Goal: Task Accomplishment & Management: Manage account settings

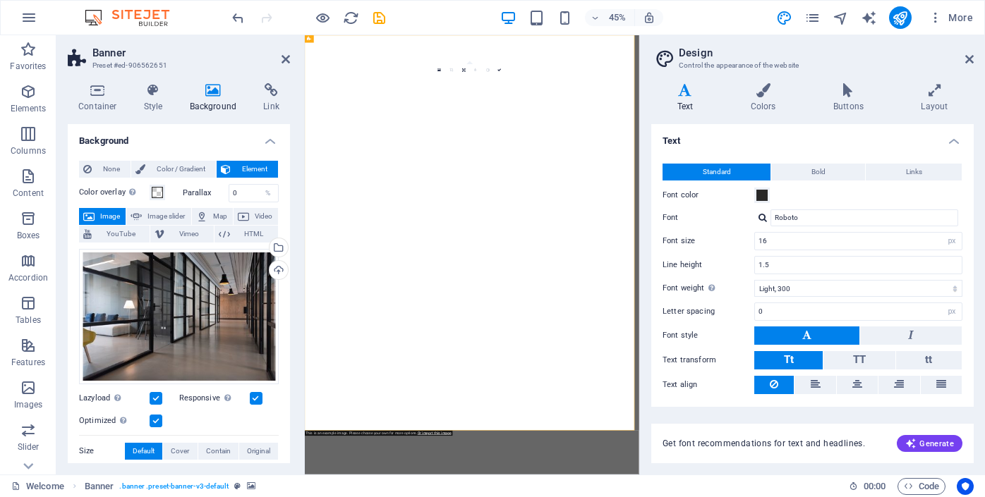
select select "px"
select select "300"
select select "px"
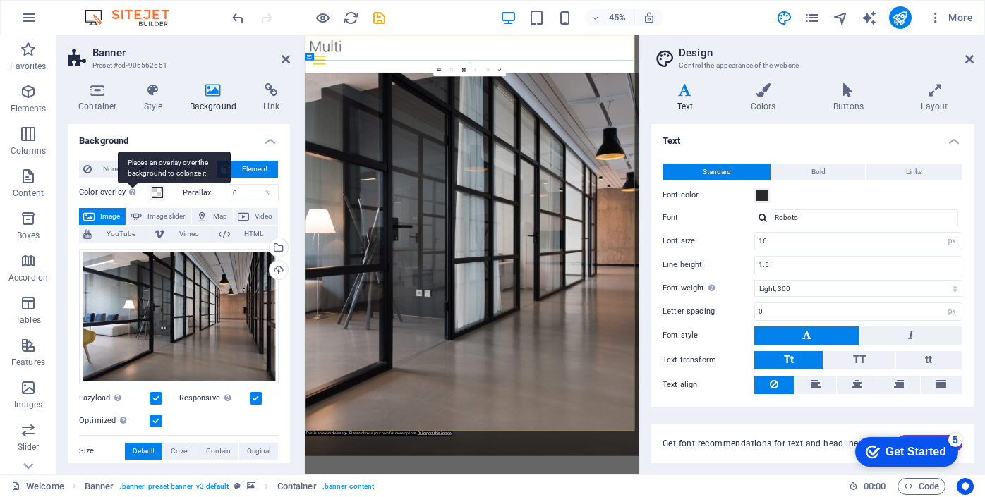
click at [125, 193] on label "Color overlay Places an overlay over the background to colorize it" at bounding box center [114, 192] width 71 height 17
click at [150, 193] on button "Color overlay Places an overlay over the background to colorize it" at bounding box center [158, 193] width 16 height 16
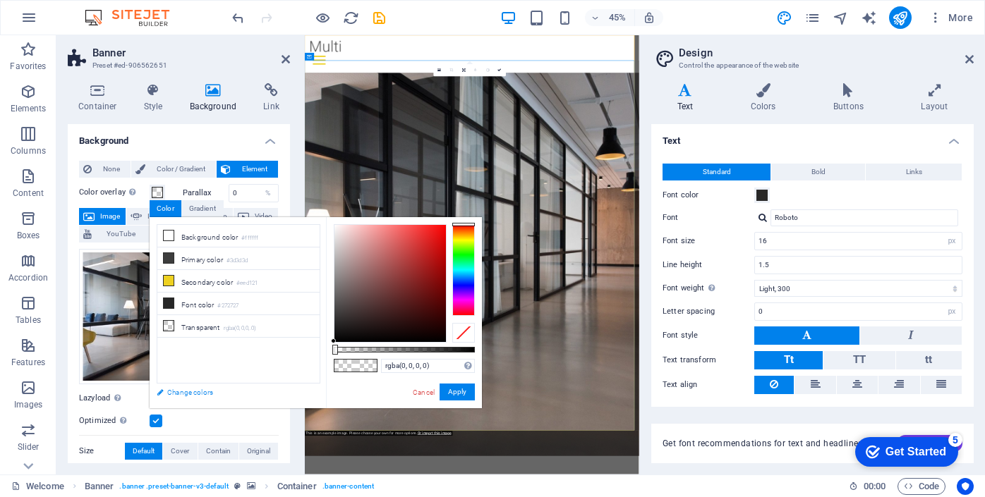
click at [178, 392] on link "Change colors" at bounding box center [232, 393] width 164 height 18
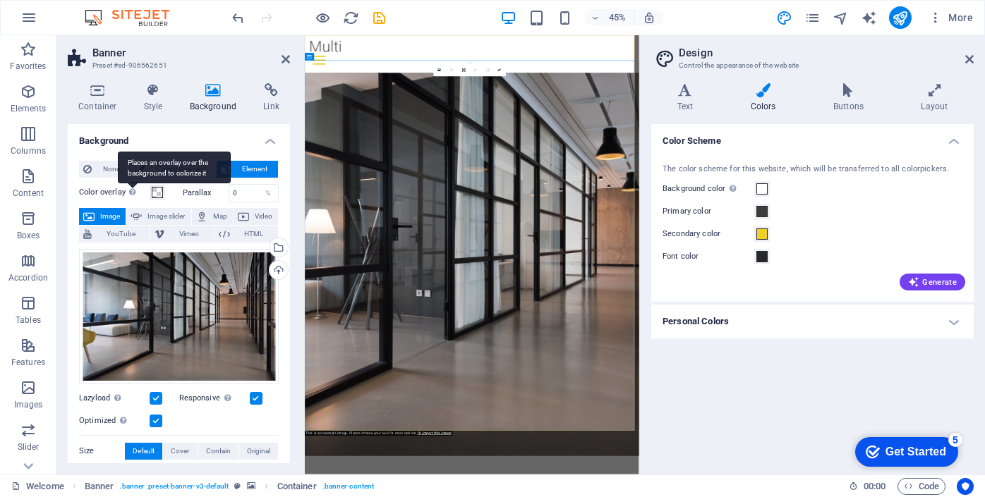
click at [133, 194] on icon at bounding box center [132, 192] width 6 height 8
click at [150, 194] on button "Color overlay Places an overlay over the background to colorize it" at bounding box center [158, 193] width 16 height 16
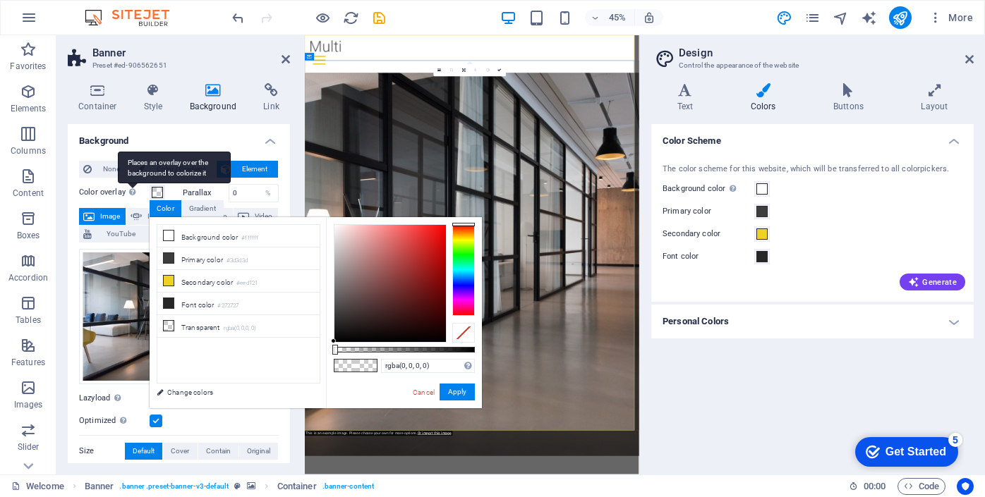
click at [133, 194] on icon at bounding box center [132, 192] width 6 height 8
click at [150, 194] on button "Color overlay Places an overlay over the background to colorize it" at bounding box center [158, 193] width 16 height 16
click at [115, 169] on span "None" at bounding box center [111, 169] width 30 height 17
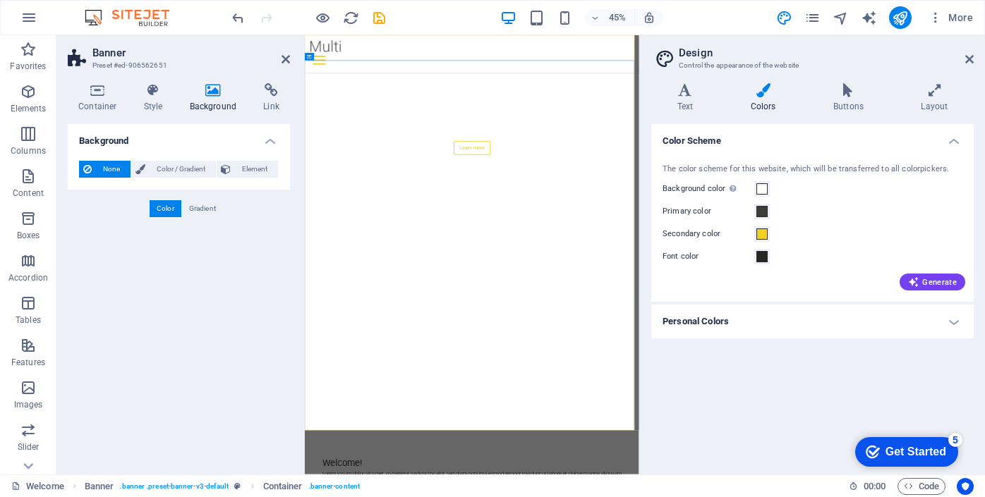
click at [115, 169] on span "None" at bounding box center [111, 169] width 30 height 17
click at [239, 19] on icon "undo" at bounding box center [238, 18] width 16 height 16
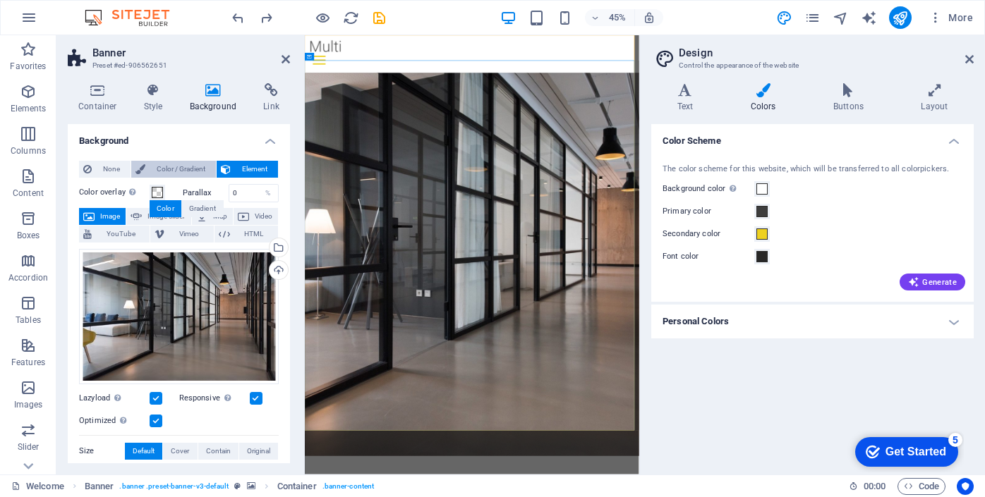
click at [164, 169] on span "Color / Gradient" at bounding box center [181, 169] width 62 height 17
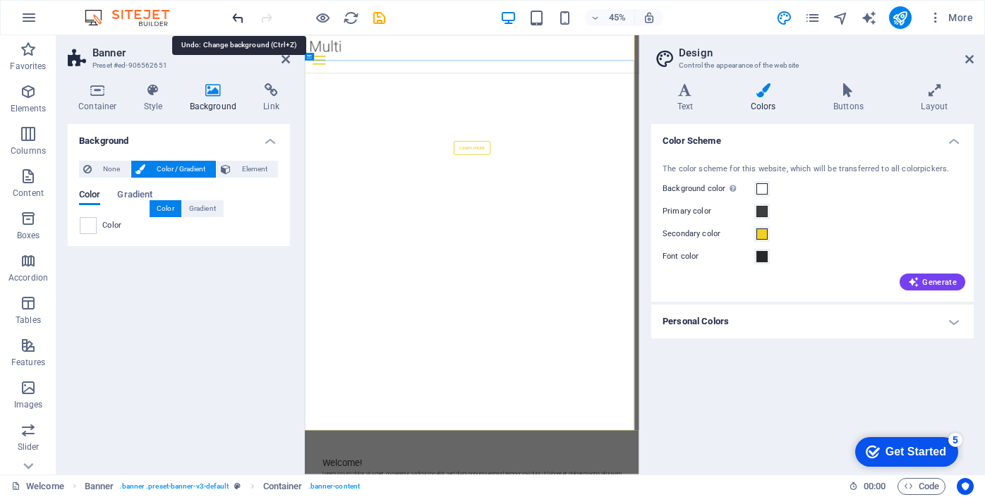
click at [240, 15] on icon "undo" at bounding box center [238, 18] width 16 height 16
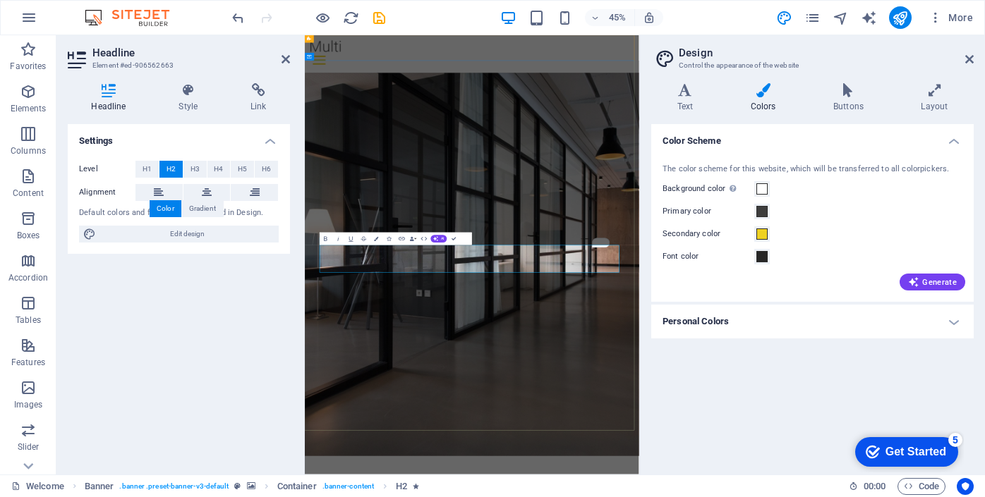
click at [243, 315] on div "Settings Level H1 H2 H3 H4 H5 H6 Alignment Default colors and font sizes are de…" at bounding box center [179, 293] width 222 height 339
drag, startPoint x: 800, startPoint y: 552, endPoint x: 544, endPoint y: 546, distance: 256.2
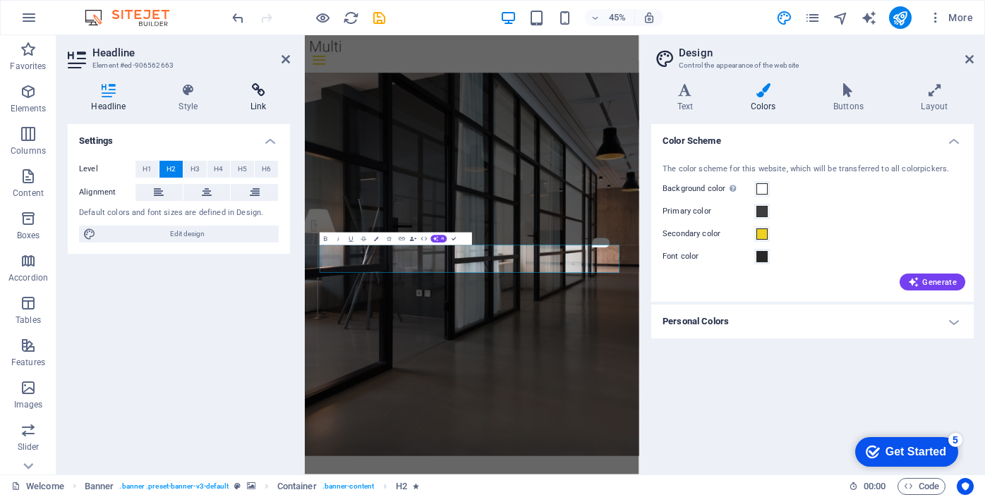
click at [258, 93] on icon at bounding box center [258, 90] width 63 height 14
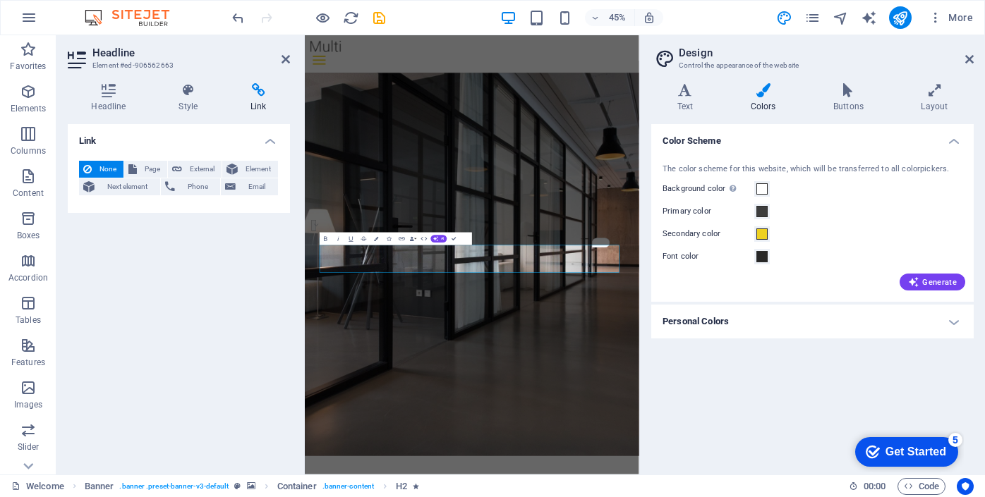
click at [269, 141] on h4 "Link" at bounding box center [179, 136] width 222 height 25
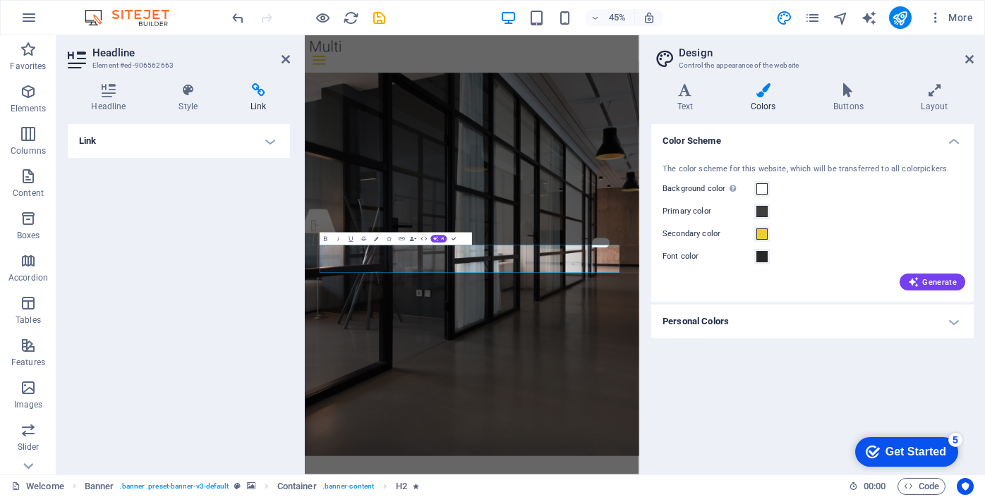
click at [269, 141] on h4 "Link" at bounding box center [179, 141] width 222 height 34
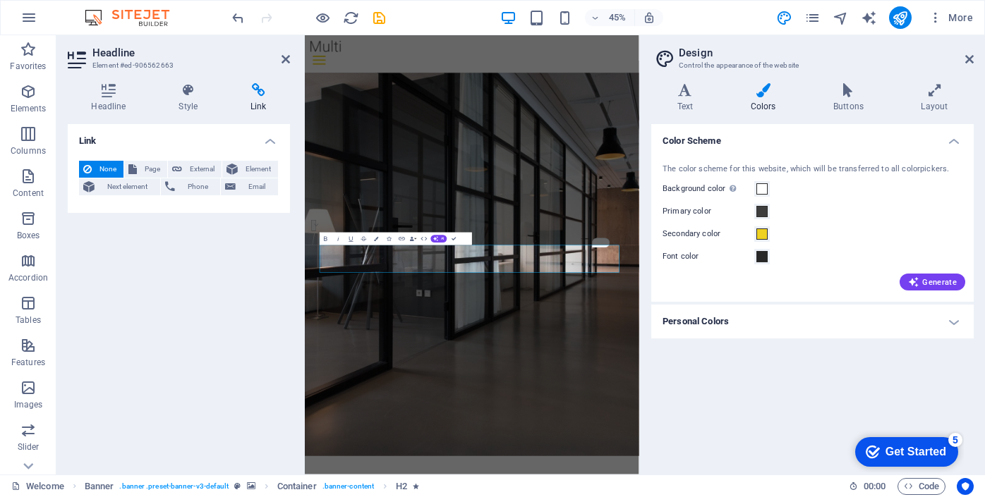
click at [190, 138] on h4 "Link" at bounding box center [179, 136] width 222 height 25
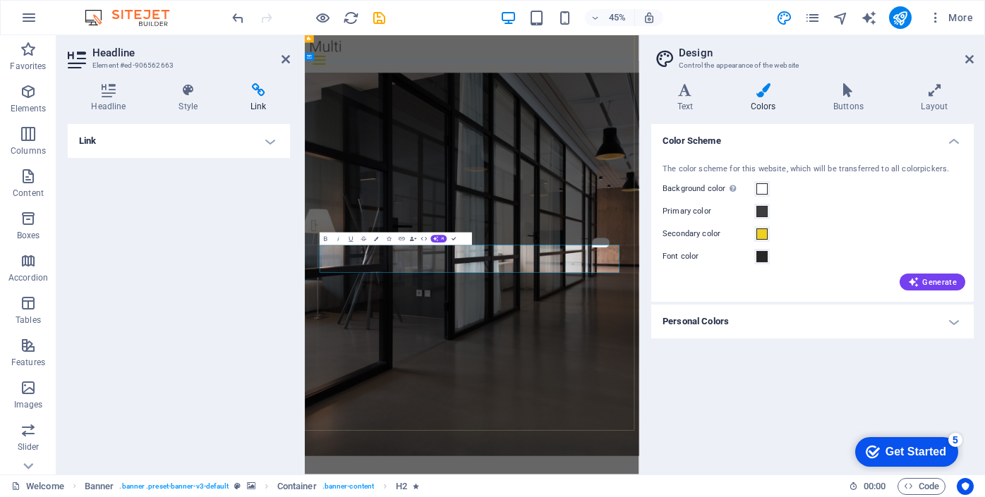
drag, startPoint x: 794, startPoint y: 548, endPoint x: 528, endPoint y: 542, distance: 265.4
click at [404, 240] on icon "button" at bounding box center [402, 240] width 8 height 8
click at [258, 94] on icon at bounding box center [258, 90] width 63 height 14
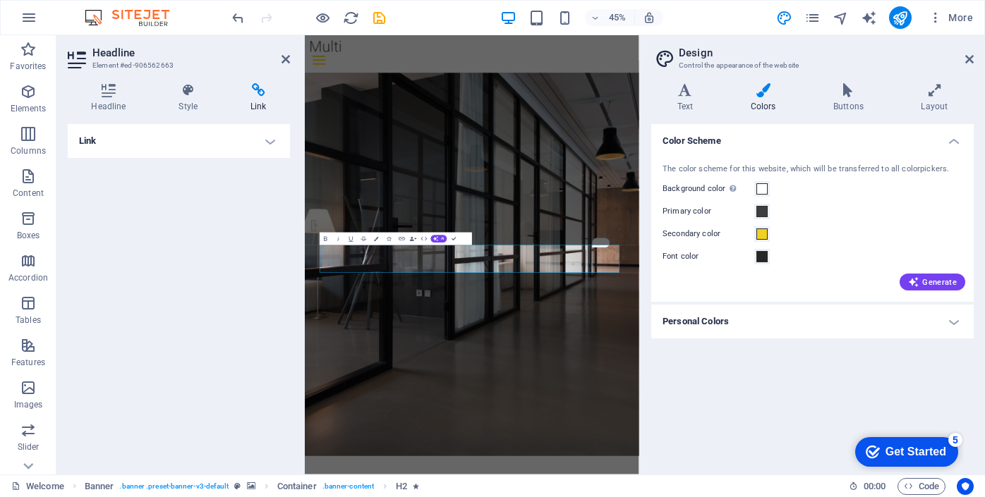
click at [266, 142] on h4 "Link" at bounding box center [179, 141] width 222 height 34
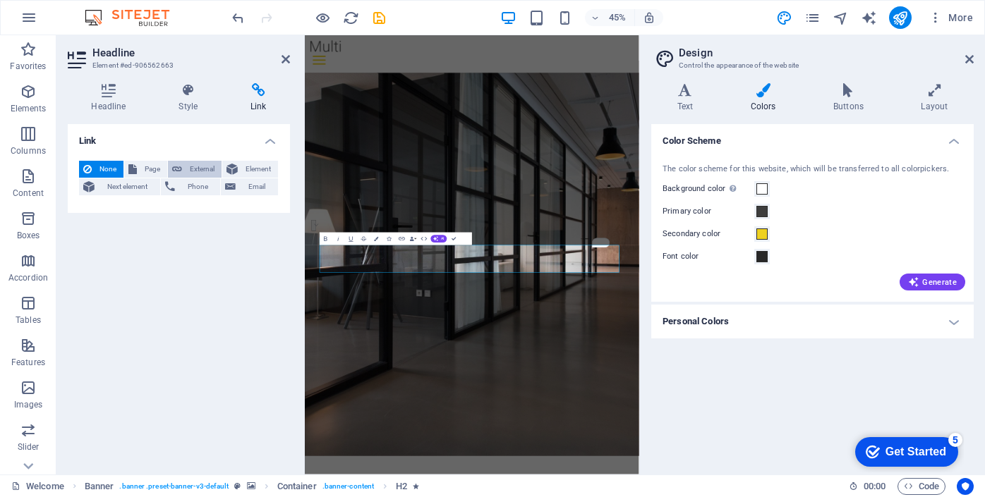
click at [202, 168] on span "External" at bounding box center [201, 169] width 31 height 17
select select "blank"
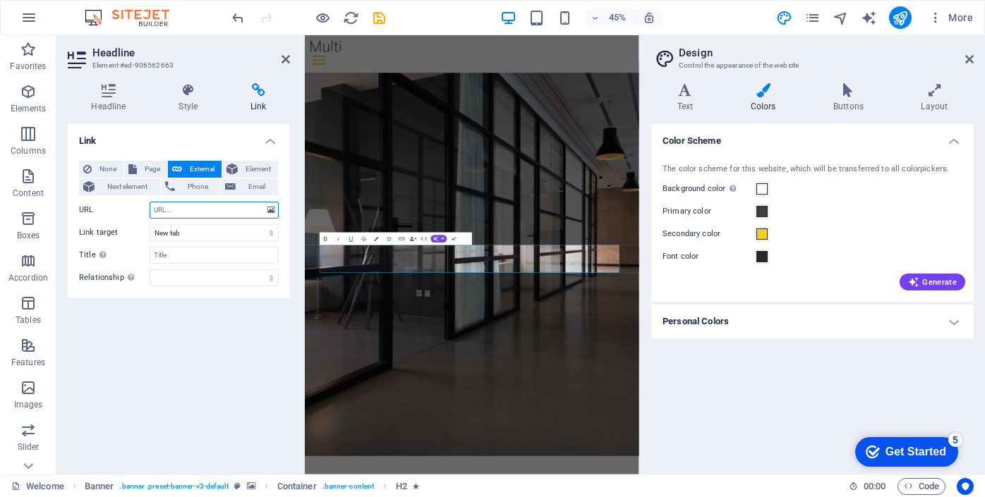
click at [170, 211] on input "URL" at bounding box center [214, 210] width 129 height 17
paste input "[URL][DOMAIN_NAME]"
type input "[URL][DOMAIN_NAME]"
click at [184, 256] on input "Title Additional link description, should not be the same as the link text. The…" at bounding box center [214, 255] width 129 height 17
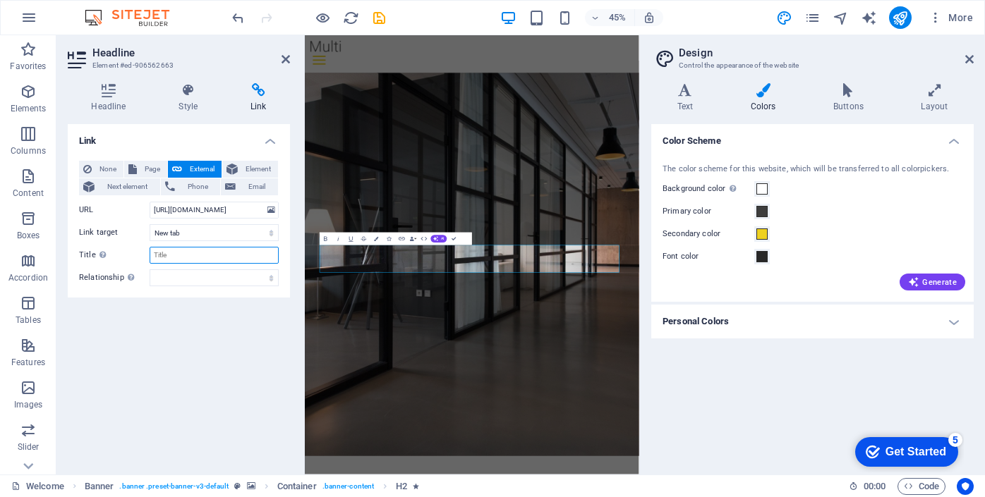
scroll to position [0, 0]
click at [285, 61] on icon at bounding box center [286, 59] width 8 height 11
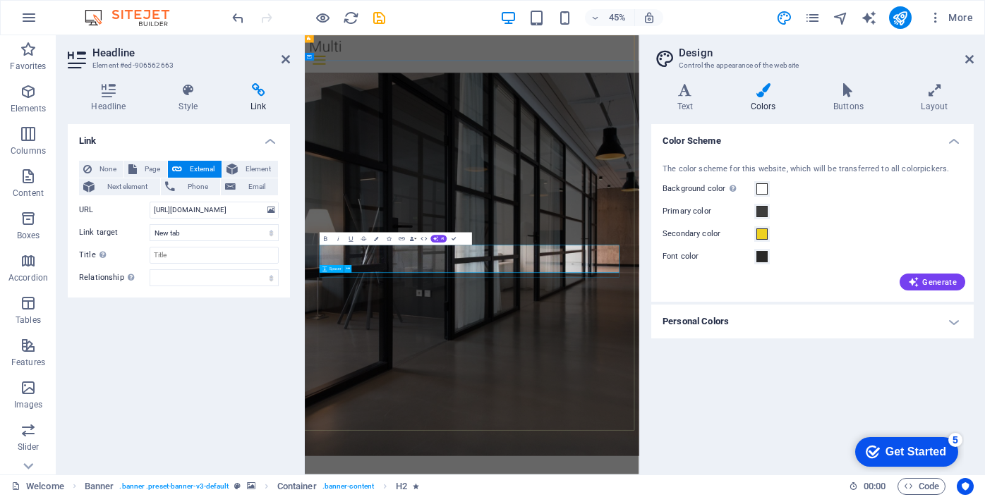
drag, startPoint x: 803, startPoint y: 566, endPoint x: 896, endPoint y: 334, distance: 250.1
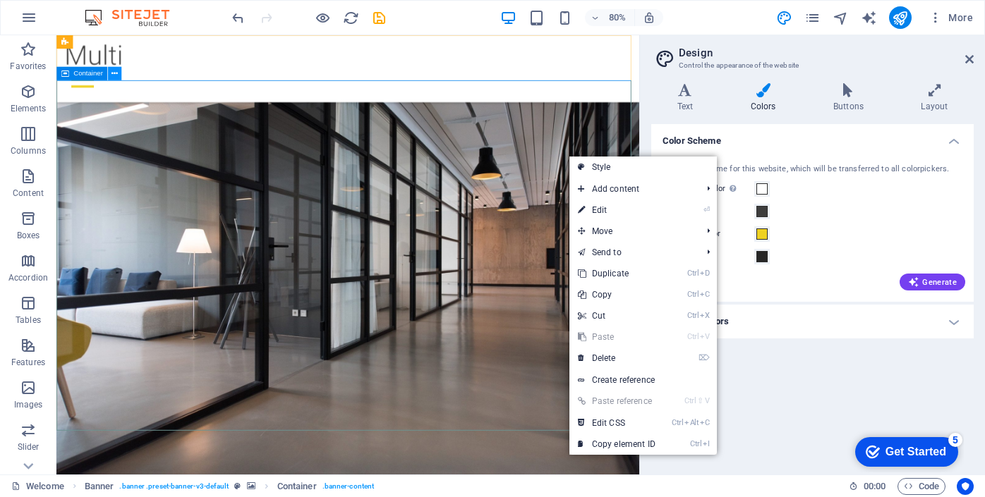
click at [117, 75] on icon at bounding box center [114, 74] width 6 height 12
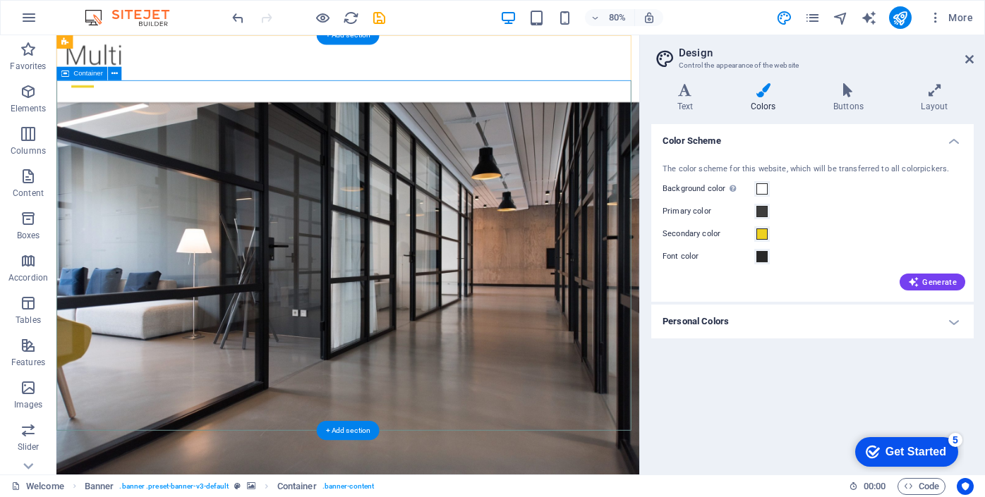
click at [27, 388] on icon "button" at bounding box center [28, 388] width 17 height 17
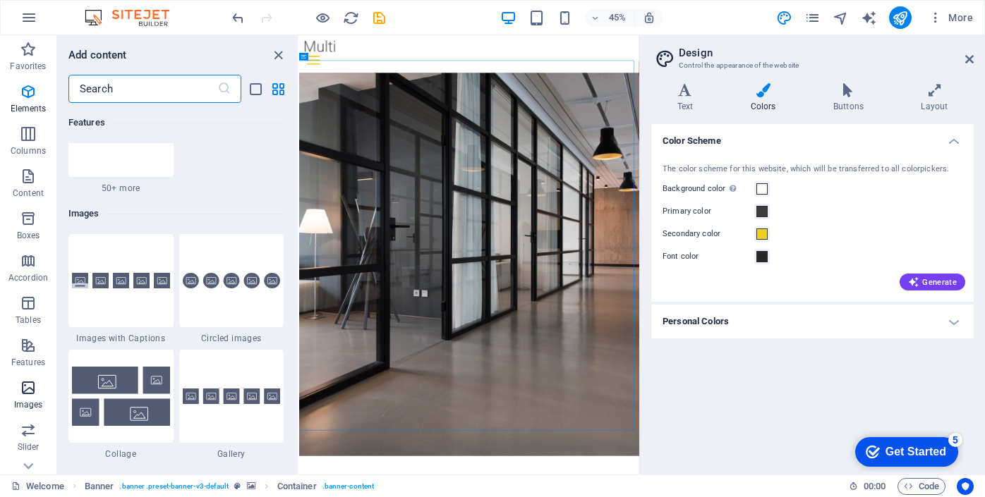
scroll to position [7154, 0]
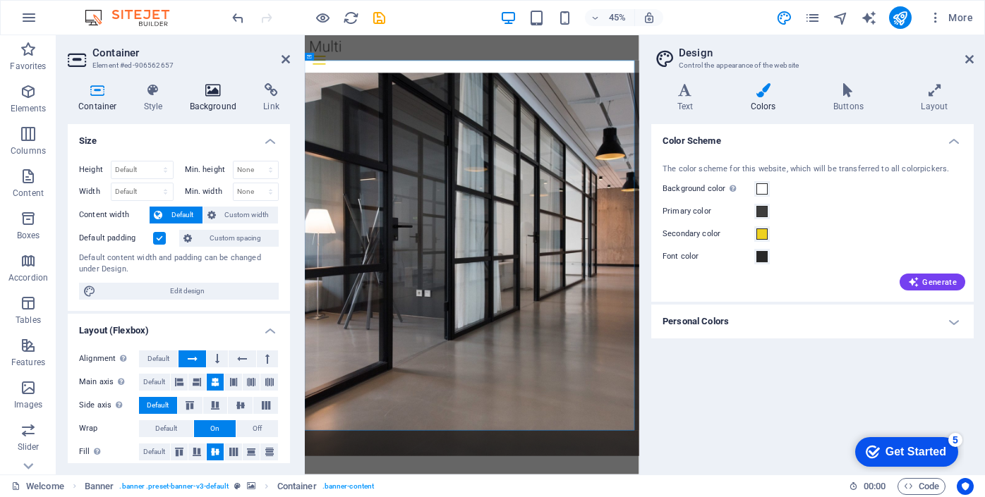
click at [215, 91] on icon at bounding box center [213, 90] width 68 height 14
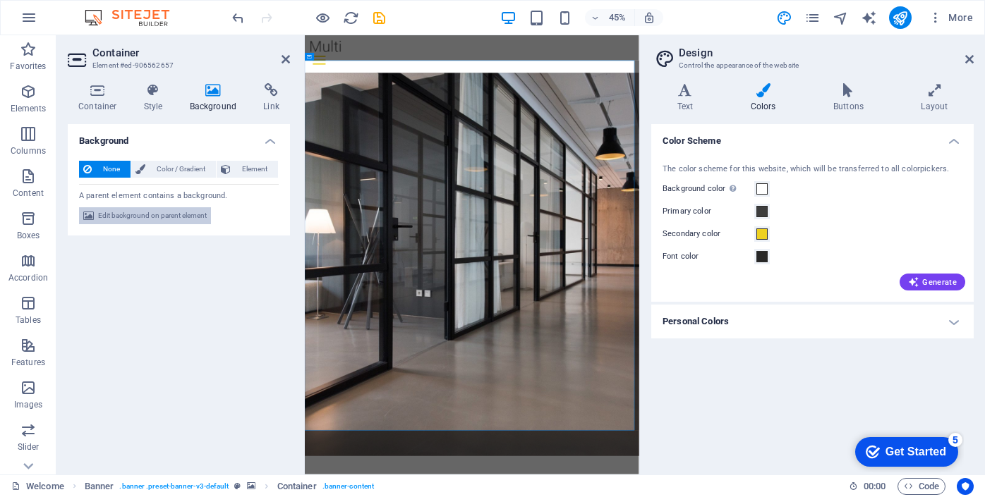
click at [193, 216] on span "Edit background on parent element" at bounding box center [152, 215] width 109 height 17
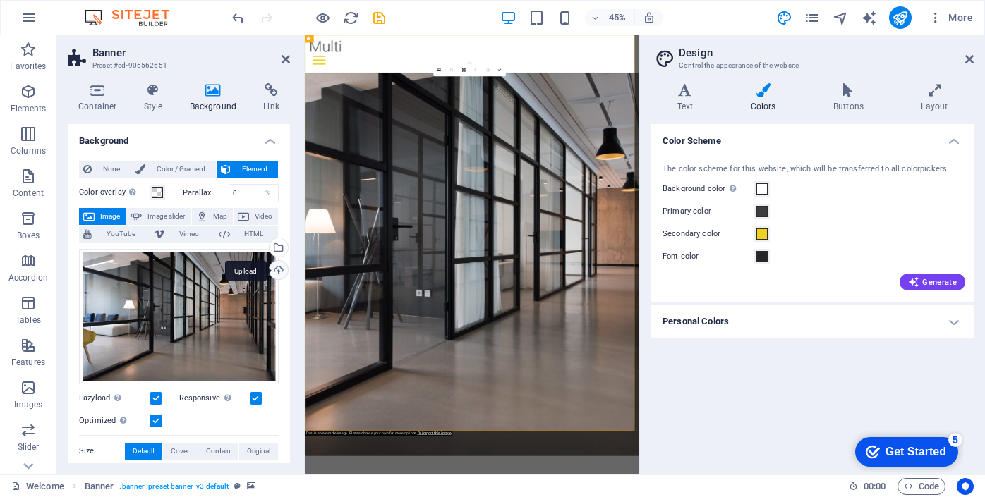
click at [273, 269] on div "Upload" at bounding box center [277, 271] width 21 height 21
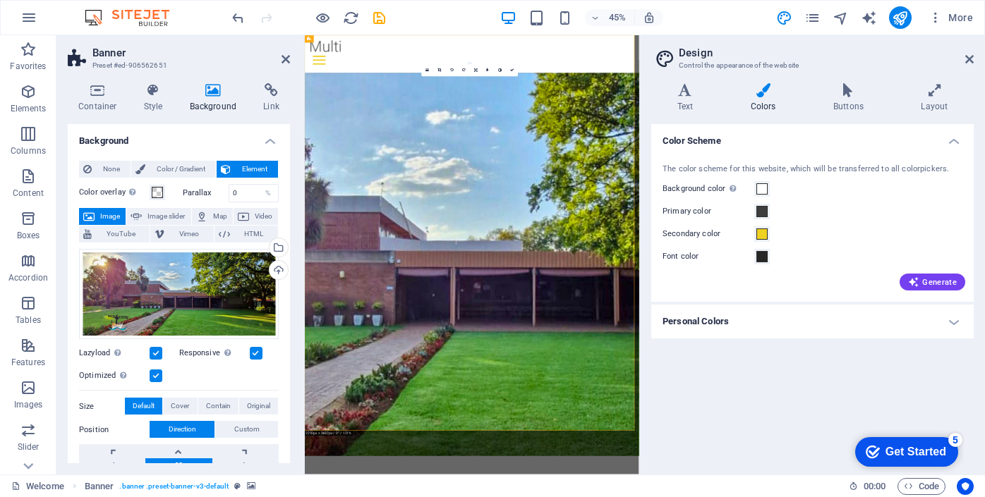
click at [122, 193] on label "Color overlay Places an overlay over the background to colorize it" at bounding box center [114, 192] width 71 height 17
click at [150, 193] on button "Color overlay Places an overlay over the background to colorize it" at bounding box center [158, 193] width 16 height 16
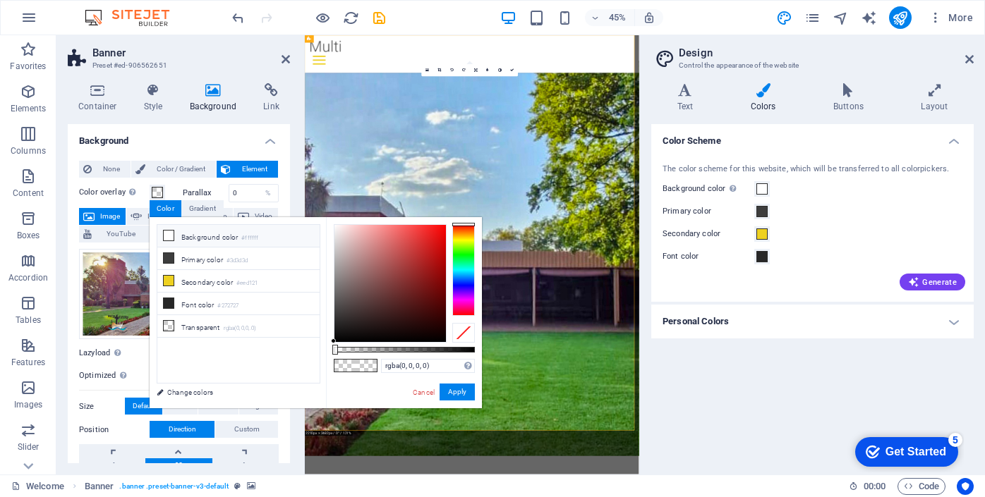
click at [168, 237] on icon at bounding box center [169, 236] width 10 height 10
click at [168, 322] on icon at bounding box center [169, 326] width 10 height 10
drag, startPoint x: 336, startPoint y: 349, endPoint x: 312, endPoint y: 353, distance: 24.4
click at [312, 353] on div "less Background color #ffffff Primary color #3d3d3d Secondary color #eed121 Fon…" at bounding box center [316, 312] width 332 height 191
click at [459, 394] on button "Apply" at bounding box center [457, 392] width 35 height 17
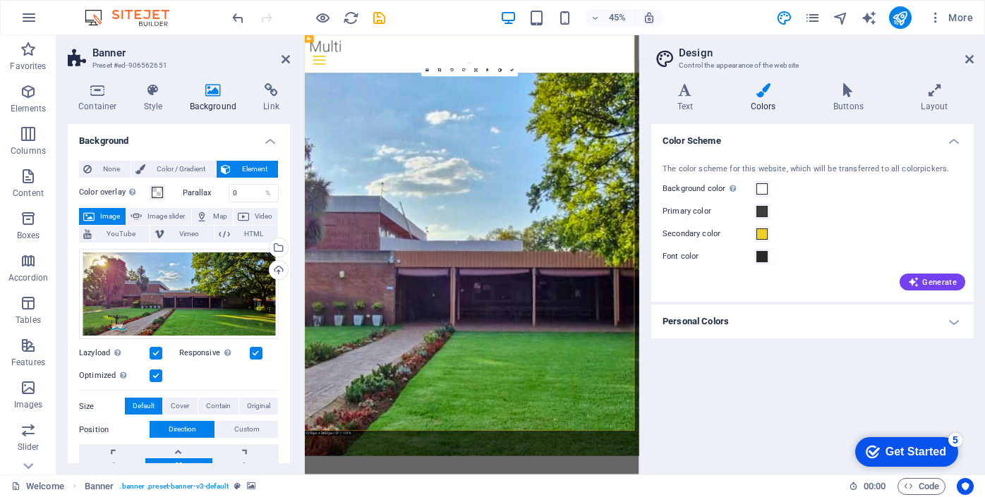
click at [119, 193] on label "Color overlay Places an overlay over the background to colorize it" at bounding box center [114, 192] width 71 height 17
click at [150, 193] on button "Color overlay Places an overlay over the background to colorize it" at bounding box center [158, 193] width 16 height 16
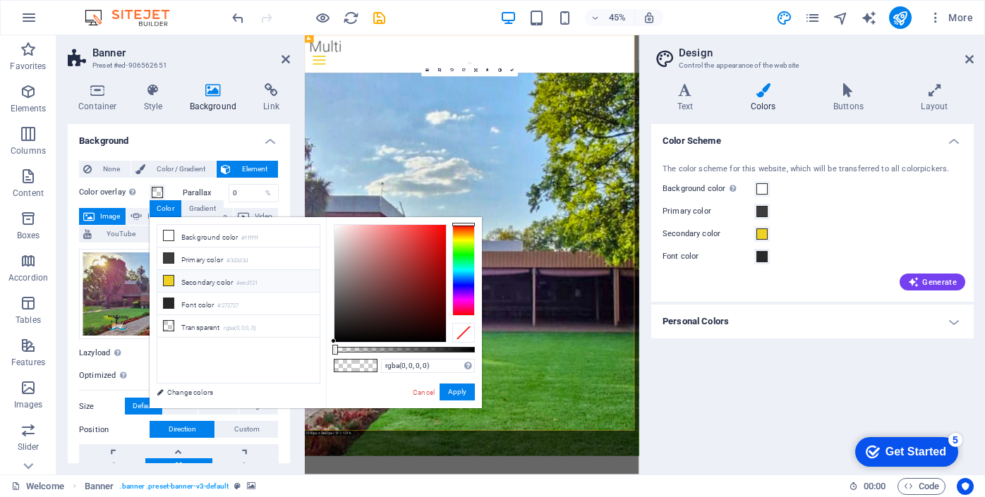
click at [167, 276] on icon at bounding box center [169, 281] width 10 height 10
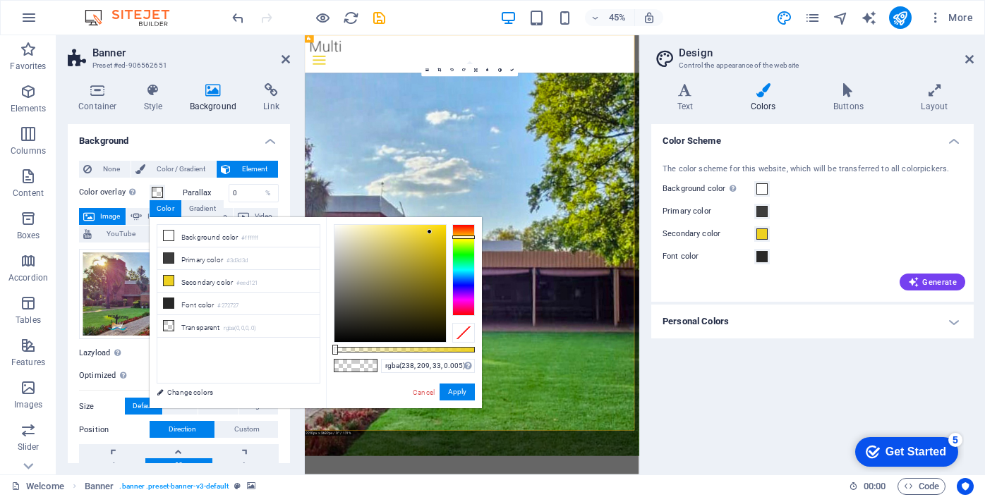
type input "rgba(238, 209, 33, 0.015)"
drag, startPoint x: 478, startPoint y: 348, endPoint x: 336, endPoint y: 351, distance: 141.8
click at [336, 351] on div at bounding box center [337, 350] width 6 height 10
click at [461, 392] on button "Apply" at bounding box center [457, 392] width 35 height 17
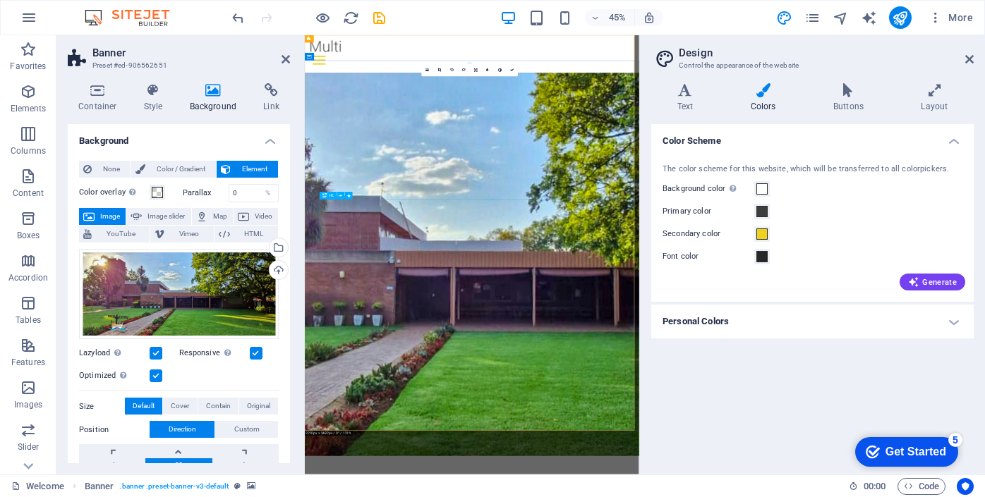
click at [362, 70] on div at bounding box center [676, 61] width 720 height 28
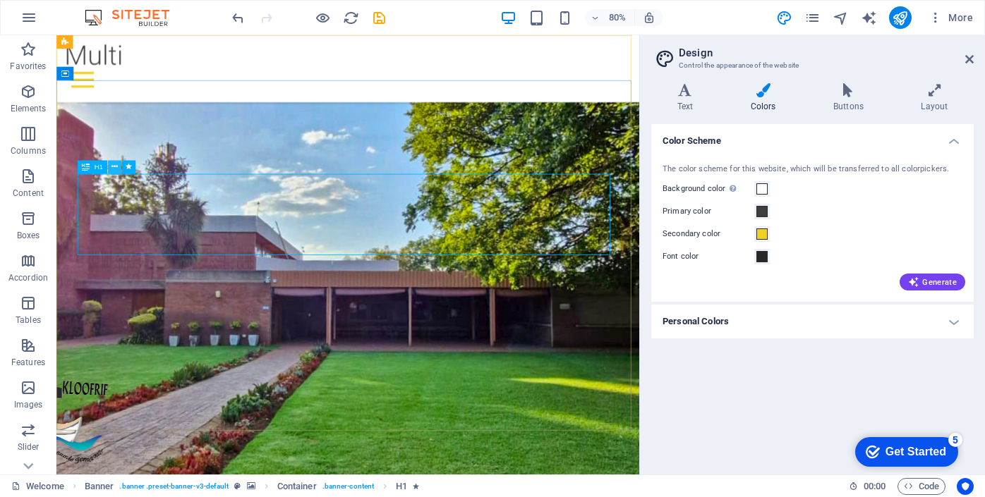
click at [114, 167] on icon at bounding box center [114, 168] width 6 height 12
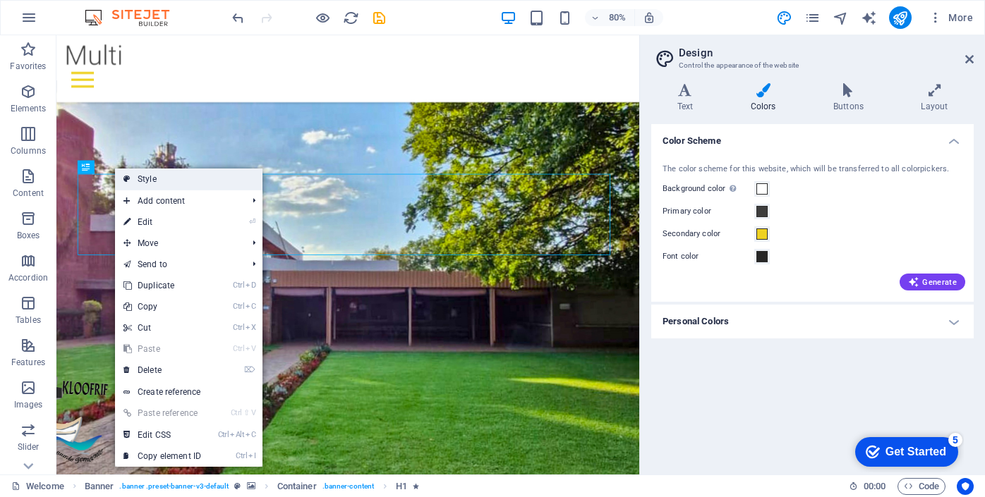
click at [156, 177] on link "Style" at bounding box center [188, 179] width 147 height 21
select select "px"
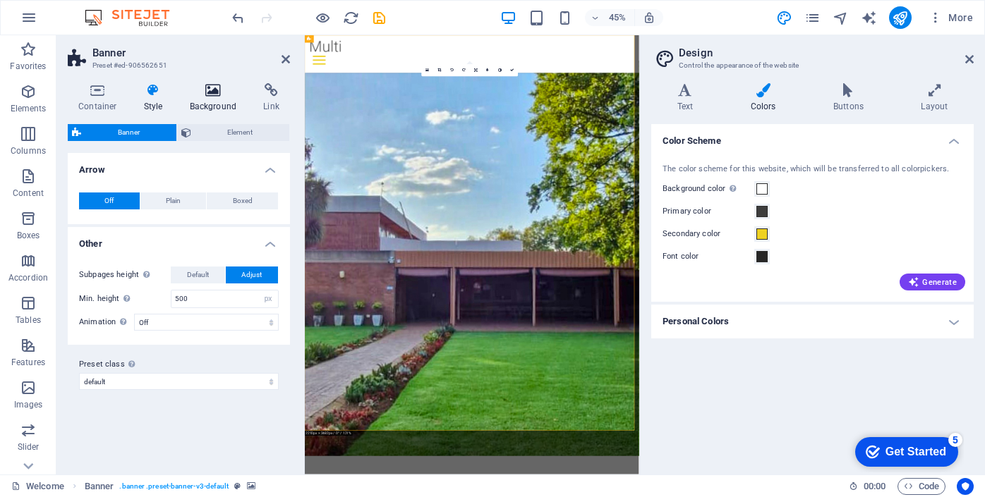
click at [219, 92] on icon at bounding box center [213, 90] width 68 height 14
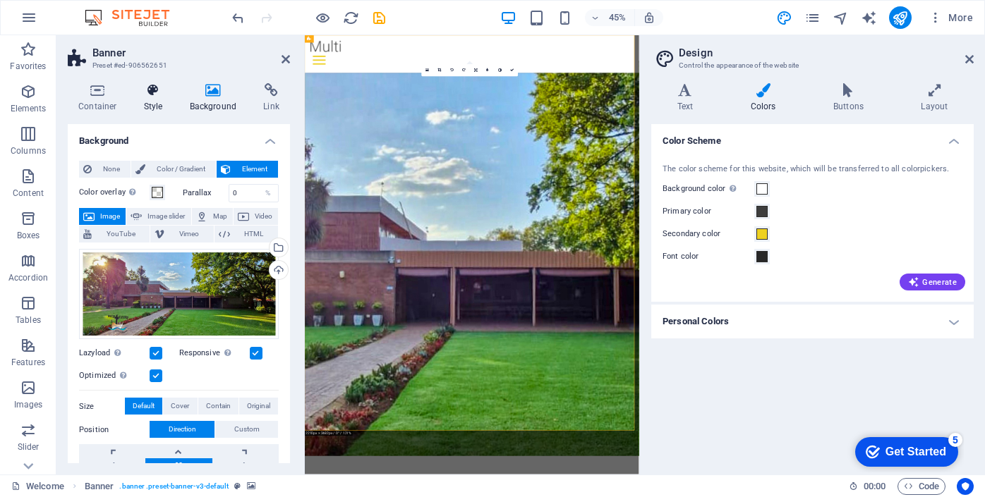
click at [152, 97] on icon at bounding box center [153, 90] width 40 height 14
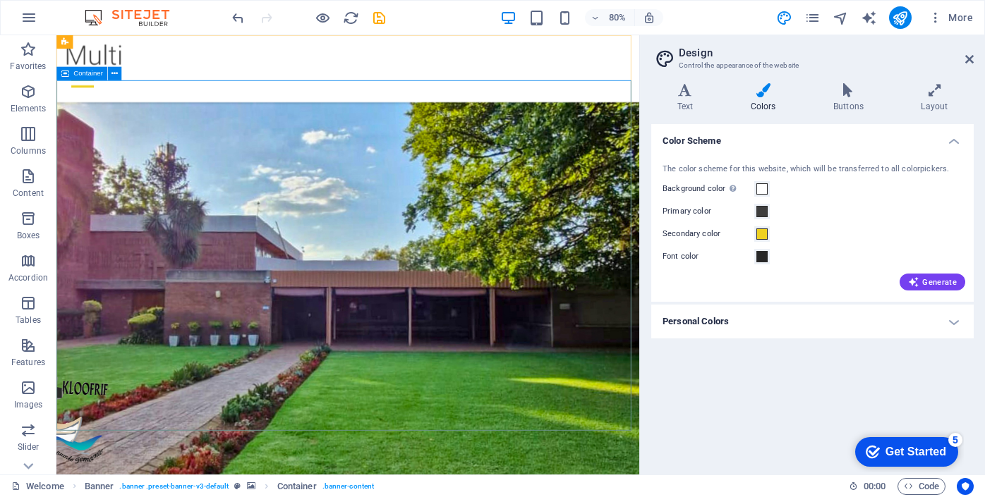
click at [82, 74] on span "Container" at bounding box center [88, 74] width 30 height 7
click at [117, 75] on icon at bounding box center [114, 74] width 6 height 12
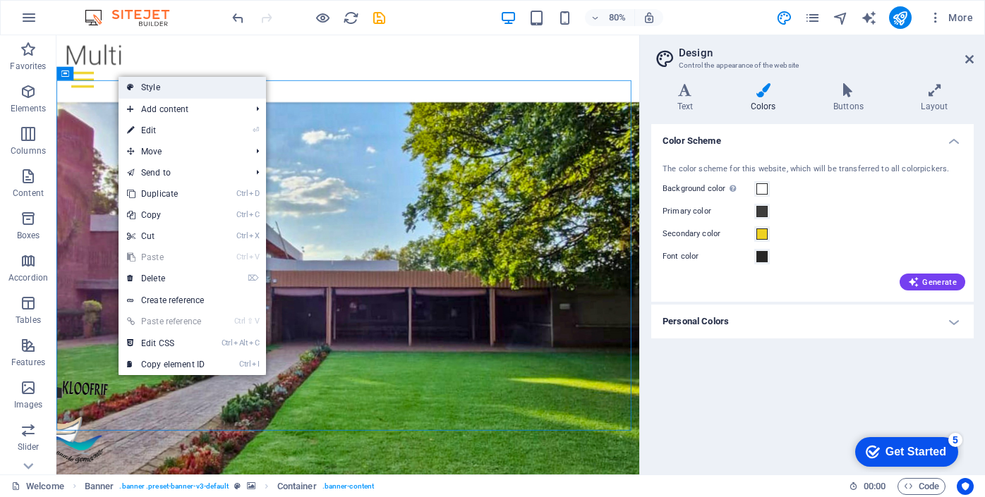
click at [149, 85] on link "Style" at bounding box center [192, 87] width 147 height 21
select select "px"
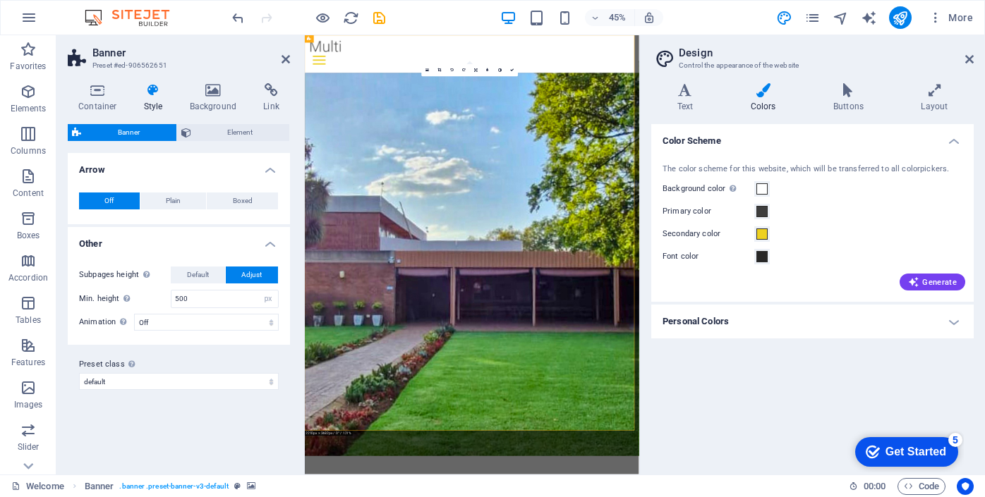
click at [162, 94] on icon at bounding box center [153, 90] width 40 height 14
click at [687, 97] on icon at bounding box center [685, 90] width 68 height 14
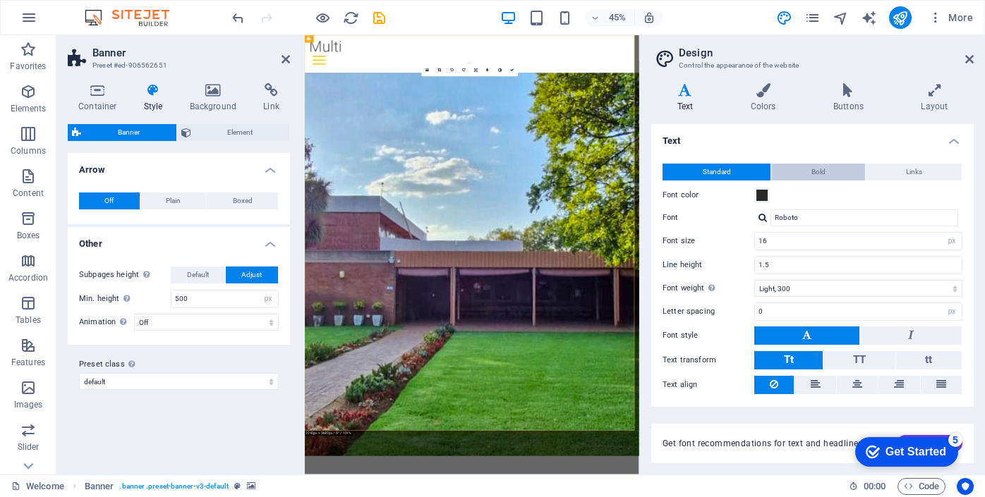
click at [815, 170] on span "Bold" at bounding box center [818, 172] width 14 height 17
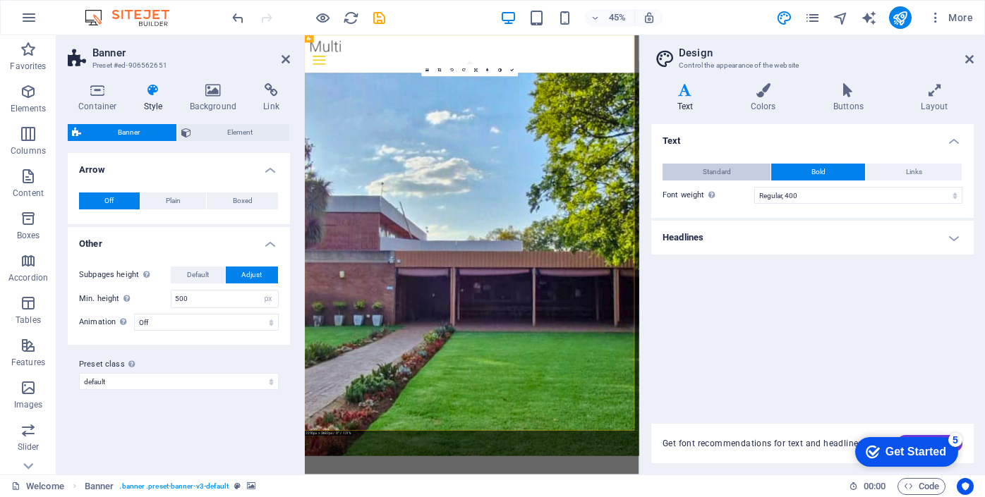
click at [745, 171] on button "Standard" at bounding box center [717, 172] width 108 height 17
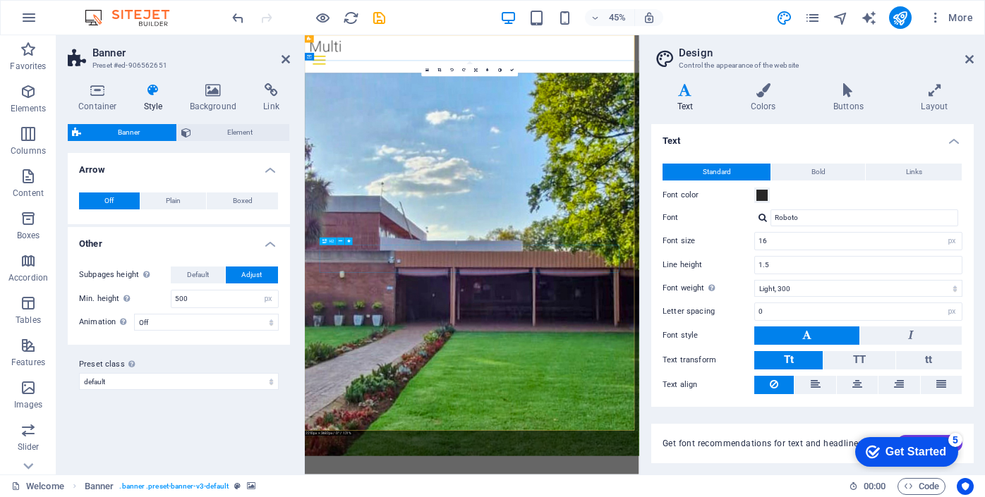
click at [440, 73] on link at bounding box center [439, 70] width 12 height 12
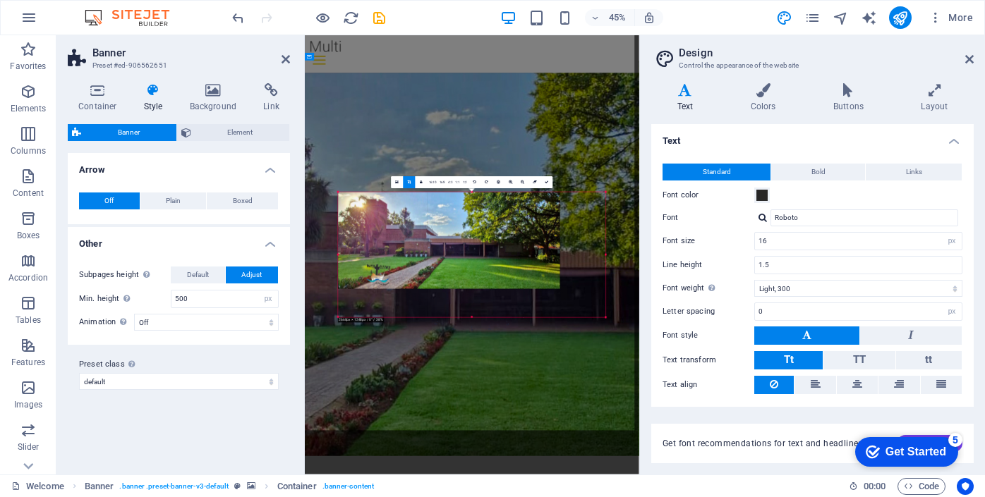
drag, startPoint x: 607, startPoint y: 313, endPoint x: 618, endPoint y: 332, distance: 21.2
click at [618, 332] on div "Drag here to replace the existing content. Press “Ctrl” if you want to create a…" at bounding box center [472, 255] width 334 height 440
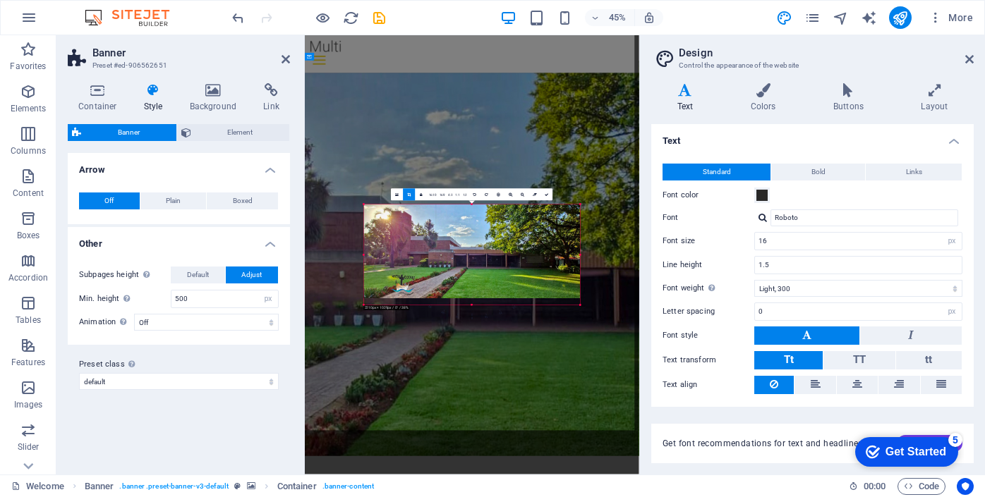
drag, startPoint x: 576, startPoint y: 301, endPoint x: 591, endPoint y: 322, distance: 25.4
click at [591, 322] on div "Drag here to replace the existing content. Press “Ctrl” if you want to create a…" at bounding box center [472, 255] width 334 height 440
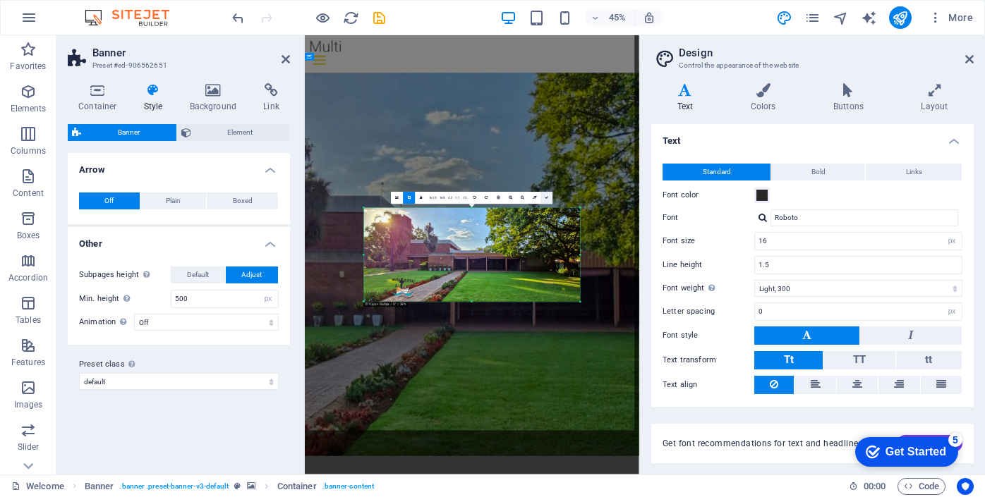
click at [546, 198] on icon at bounding box center [547, 198] width 4 height 4
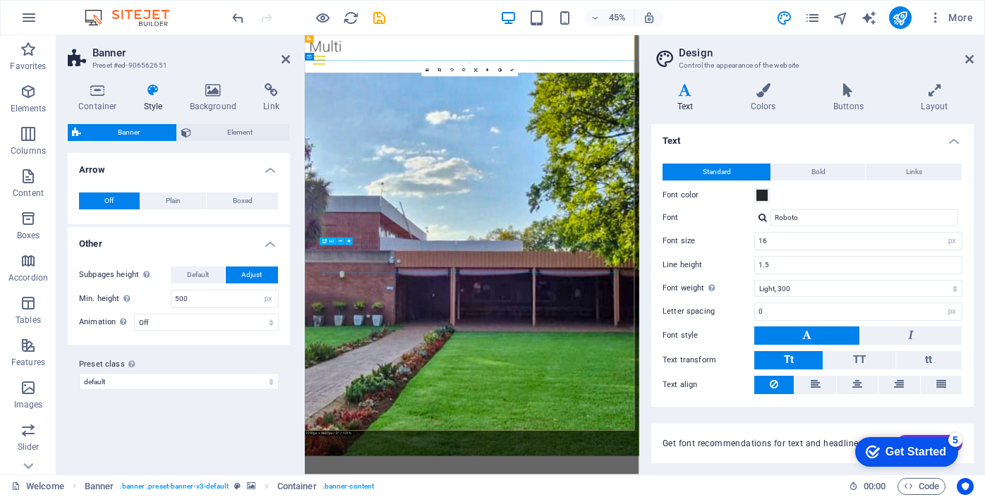
drag, startPoint x: 757, startPoint y: 524, endPoint x: 869, endPoint y: 308, distance: 242.7
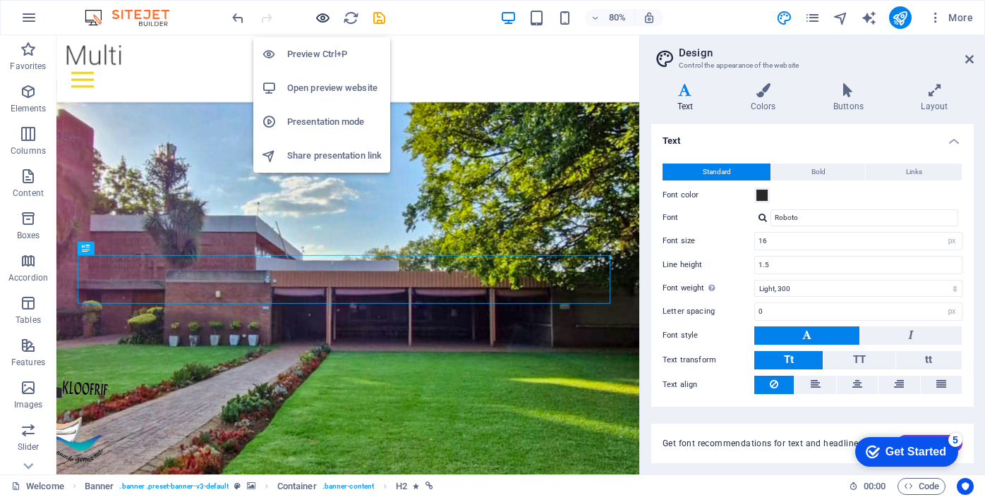
click at [325, 17] on icon "button" at bounding box center [323, 18] width 16 height 16
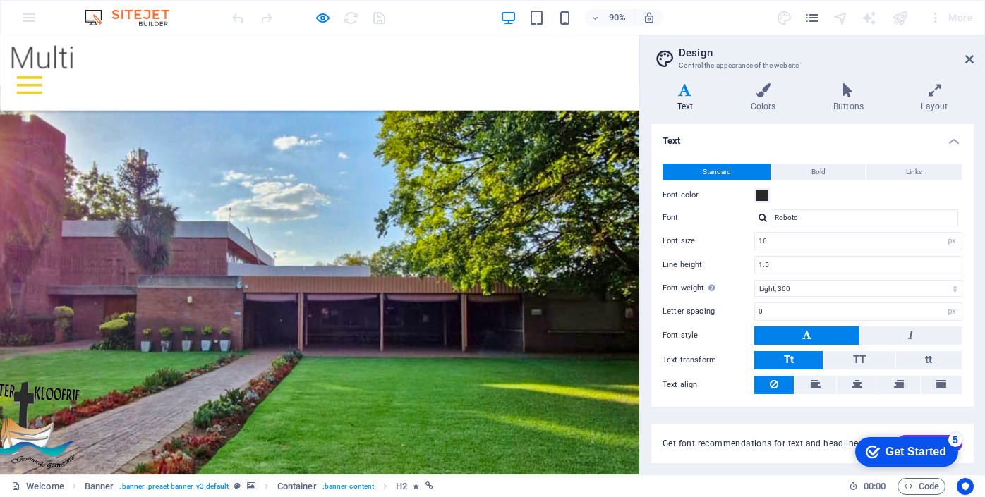
click at [61, 71] on img at bounding box center [46, 61] width 71 height 28
click at [47, 81] on div at bounding box center [32, 91] width 28 height 20
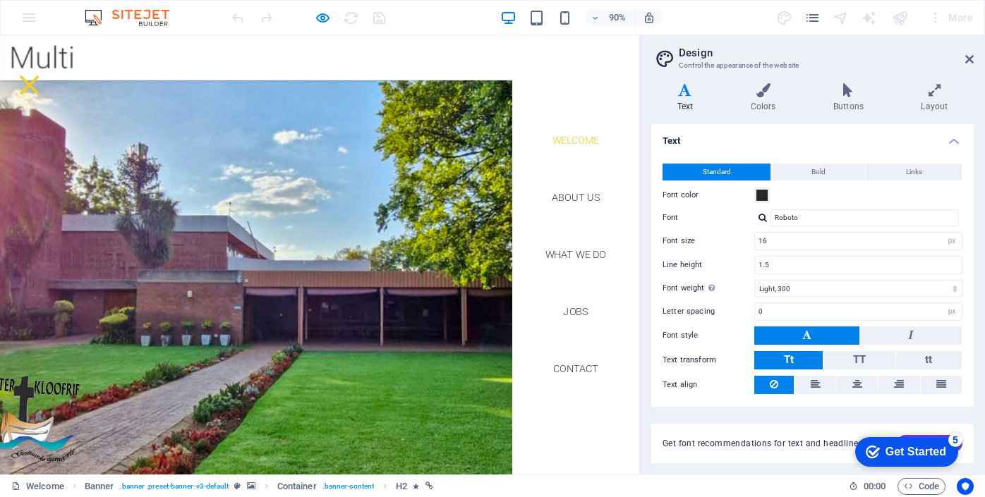
click at [33, 16] on div "90% More" at bounding box center [493, 18] width 984 height 34
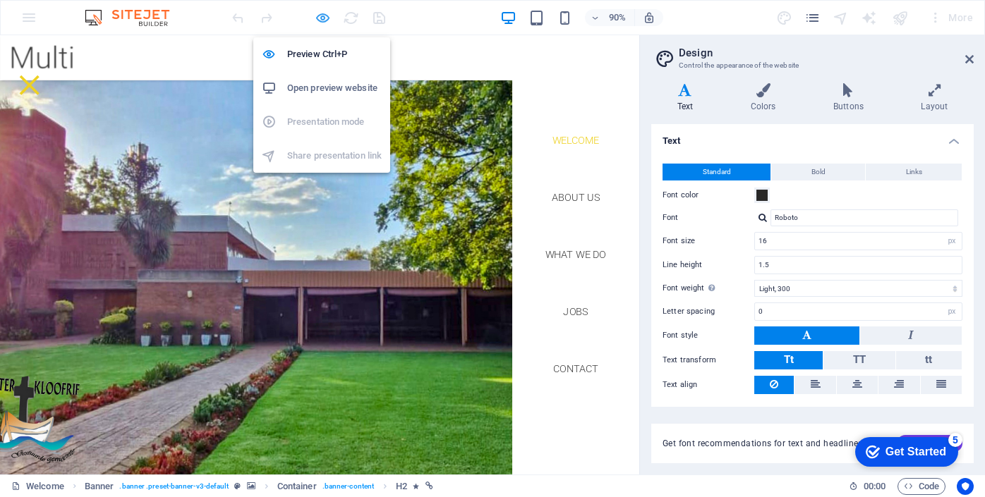
click at [320, 19] on icon "button" at bounding box center [323, 18] width 16 height 16
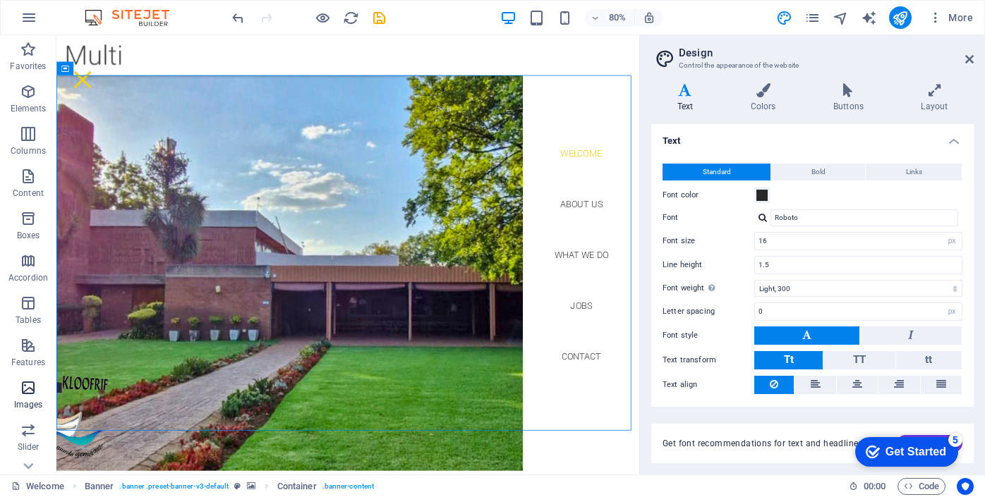
click at [27, 387] on icon "button" at bounding box center [28, 388] width 17 height 17
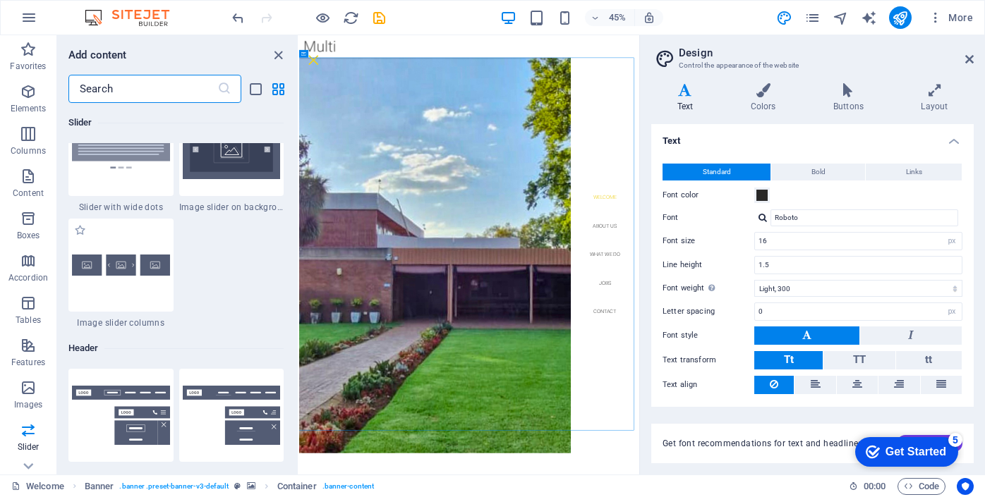
scroll to position [8271, 0]
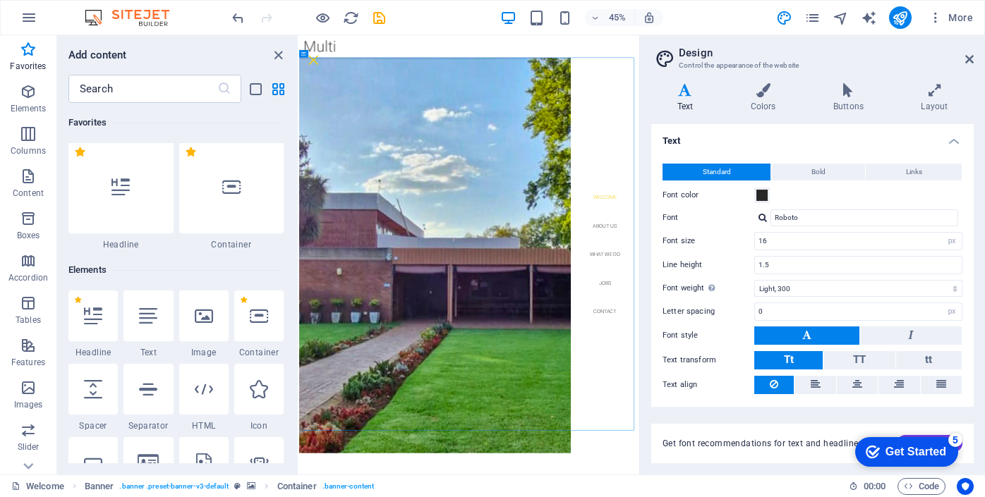
scroll to position [0, 0]
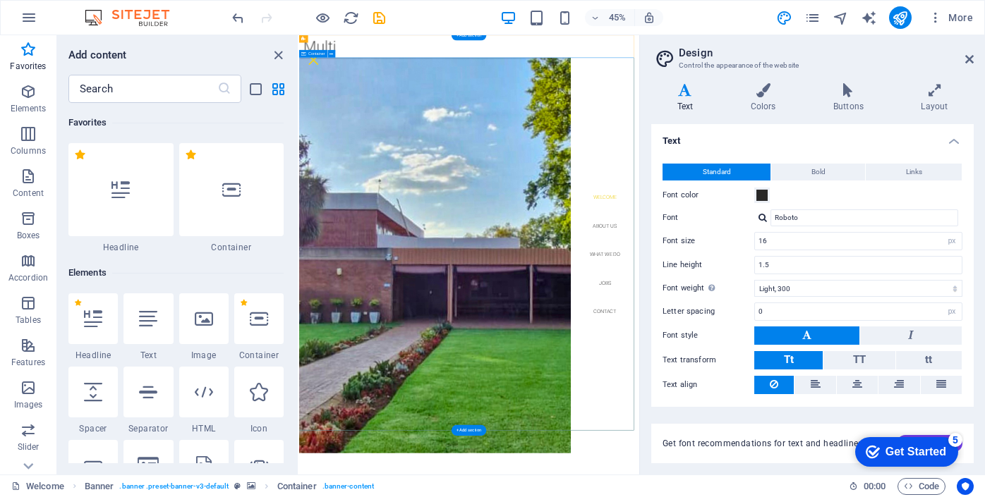
drag, startPoint x: 401, startPoint y: 178, endPoint x: 389, endPoint y: 177, distance: 12.7
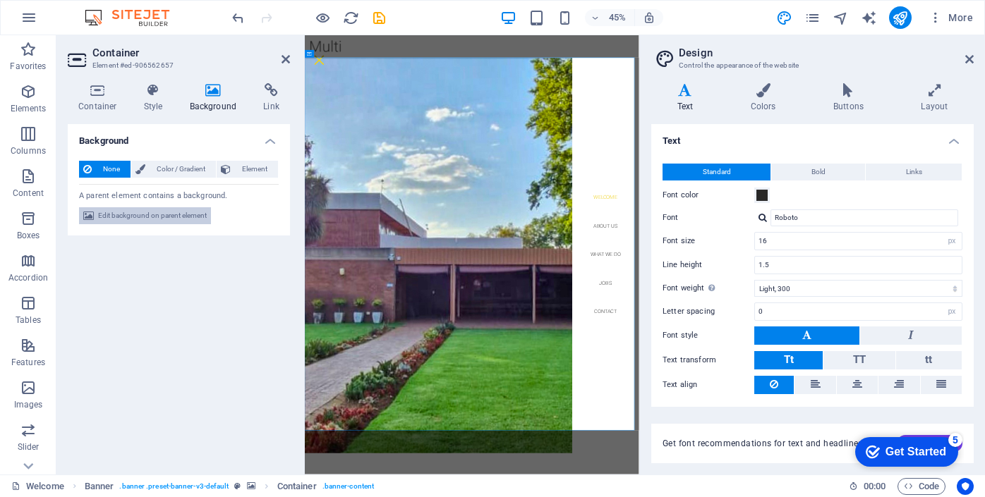
click at [157, 217] on span "Edit background on parent element" at bounding box center [152, 215] width 109 height 17
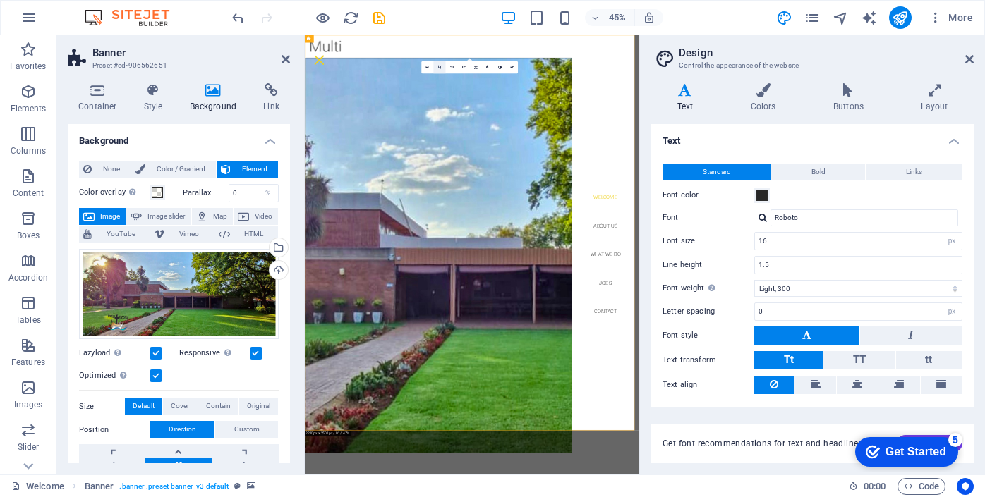
click at [442, 70] on link at bounding box center [439, 67] width 12 height 12
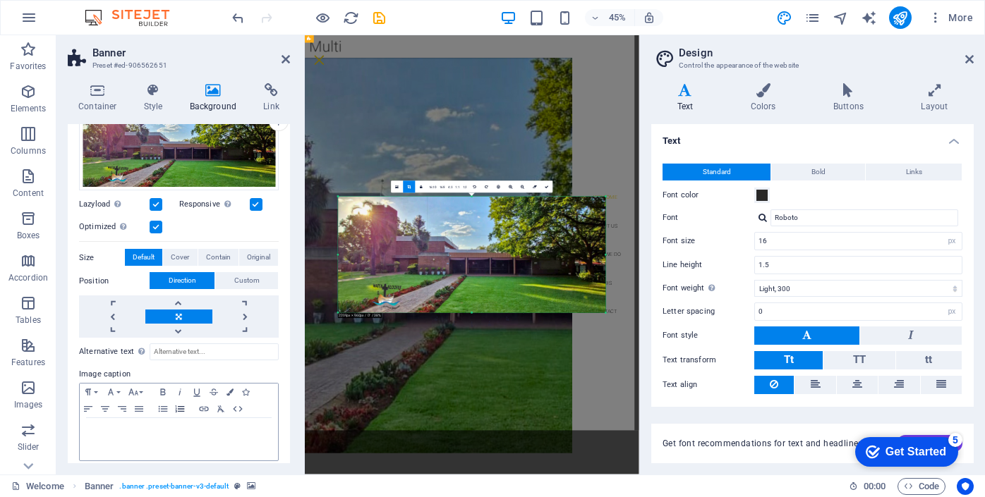
scroll to position [157, 0]
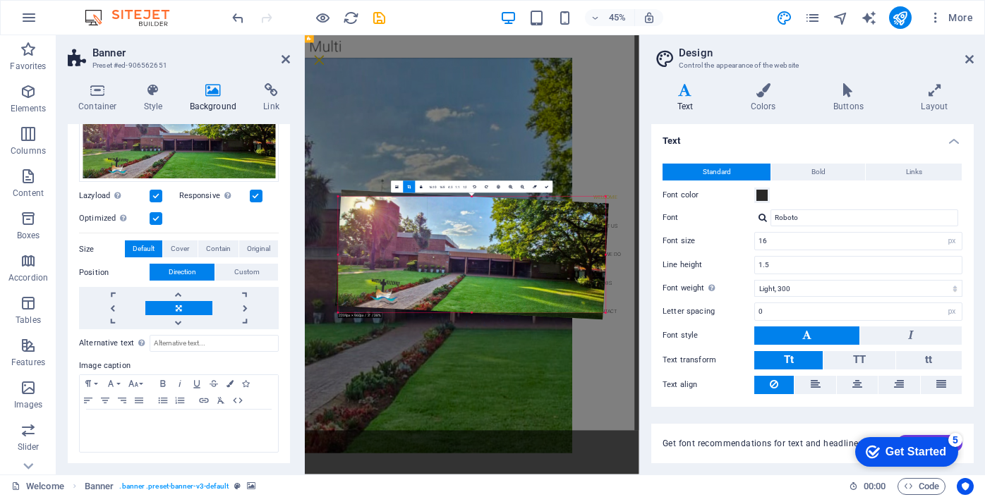
drag, startPoint x: 337, startPoint y: 315, endPoint x: 373, endPoint y: 303, distance: 38.6
click at [373, 303] on div "180 170 160 150 140 130 120 110 100 90 80 70 60 50 40 30 20 10 0 -10 -20 -30 -4…" at bounding box center [471, 255] width 267 height 116
click at [238, 16] on icon "undo" at bounding box center [238, 18] width 16 height 16
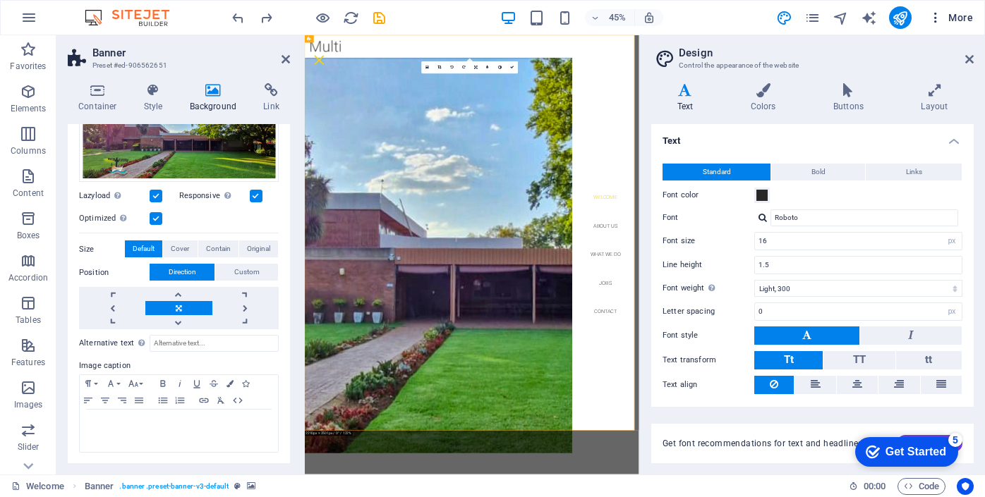
click at [936, 20] on icon "button" at bounding box center [936, 18] width 14 height 14
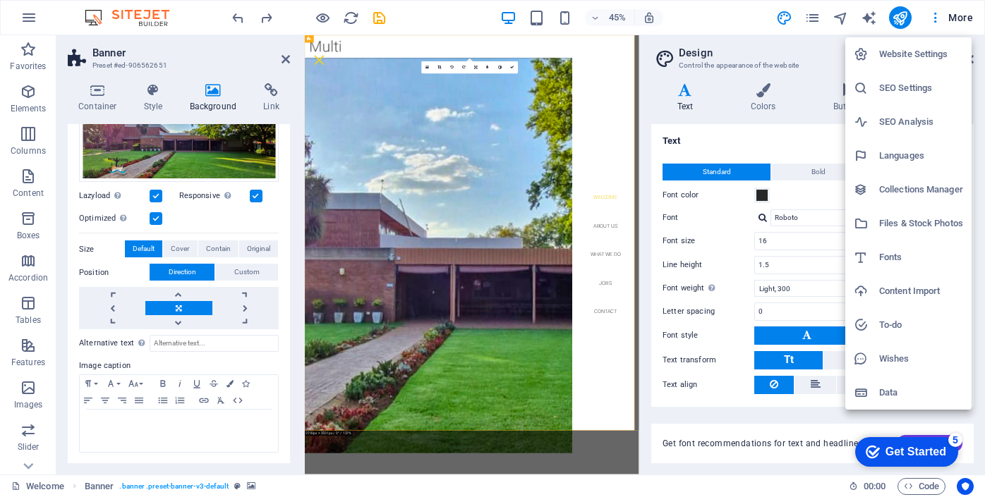
click at [932, 52] on h6 "Website Settings" at bounding box center [921, 54] width 84 height 17
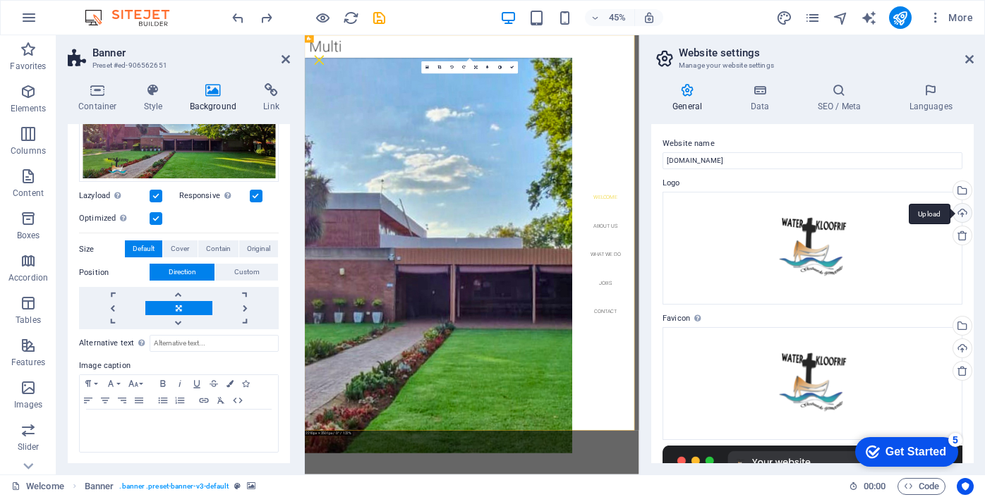
click at [960, 211] on div "Upload" at bounding box center [960, 214] width 21 height 21
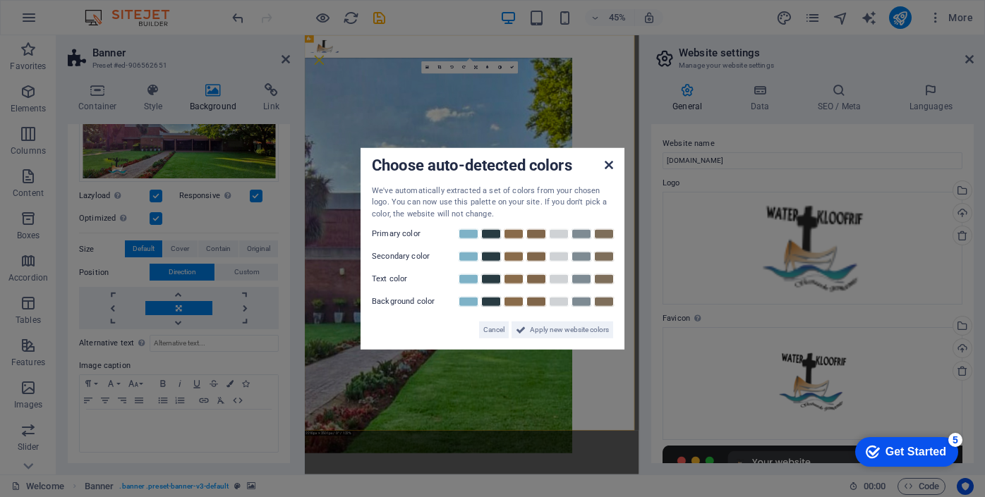
click at [611, 164] on icon at bounding box center [609, 164] width 8 height 11
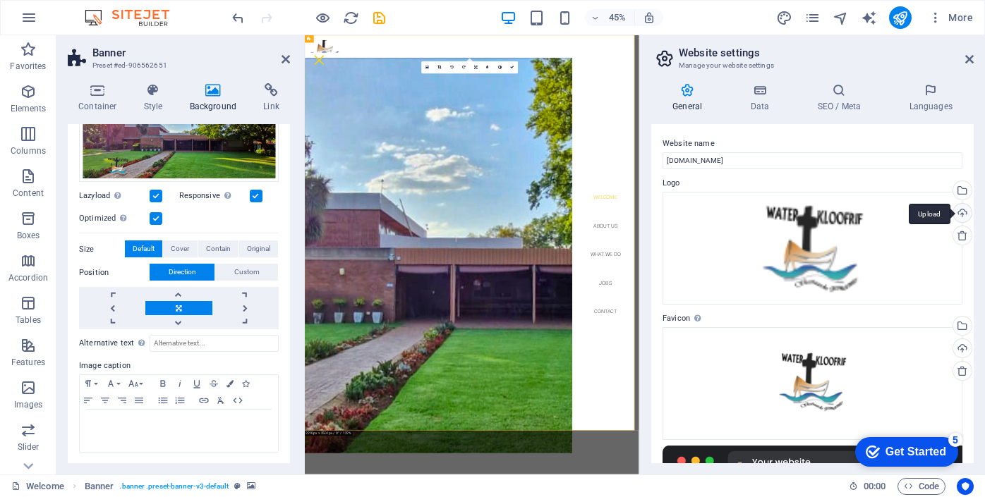
click at [962, 213] on div "Upload" at bounding box center [960, 214] width 21 height 21
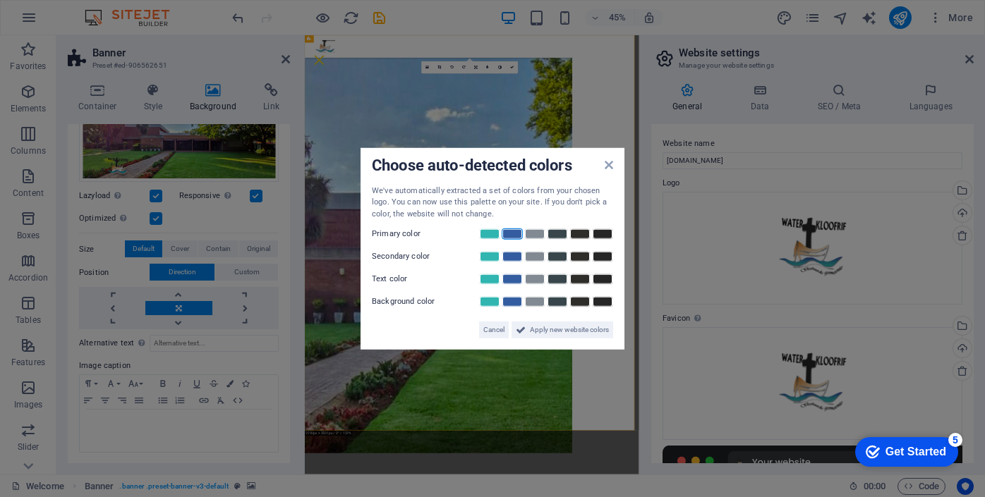
click at [508, 235] on link at bounding box center [512, 234] width 21 height 11
click at [558, 277] on link at bounding box center [557, 279] width 21 height 11
click at [484, 258] on link at bounding box center [489, 256] width 21 height 11
click at [540, 303] on link at bounding box center [534, 301] width 21 height 11
click at [556, 330] on span "Apply new website colors" at bounding box center [569, 330] width 79 height 17
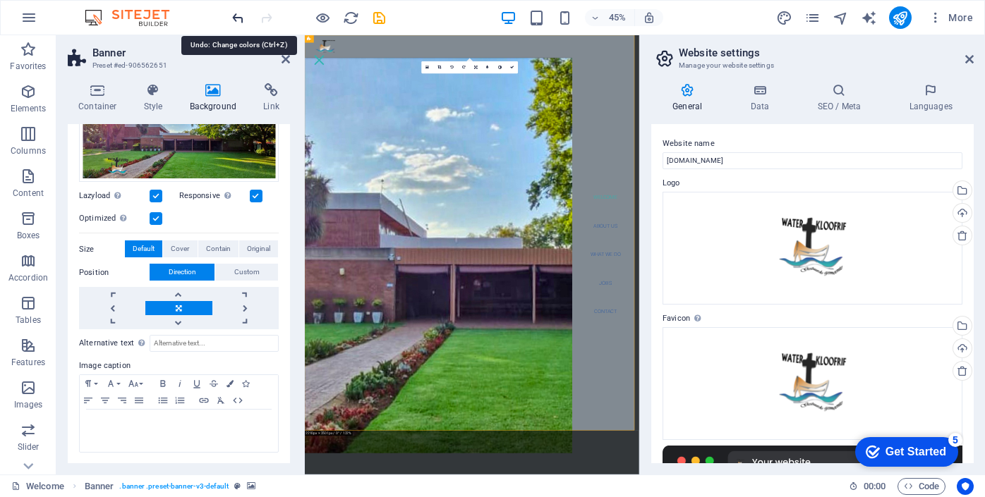
click at [235, 20] on icon "undo" at bounding box center [238, 18] width 16 height 16
click at [238, 18] on icon "undo" at bounding box center [238, 18] width 16 height 16
click at [268, 14] on icon "redo" at bounding box center [266, 18] width 16 height 16
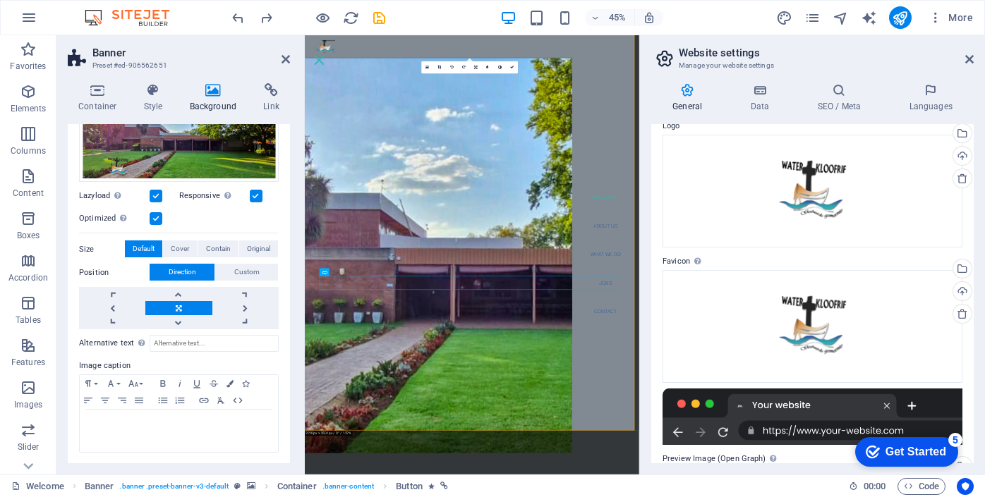
scroll to position [0, 0]
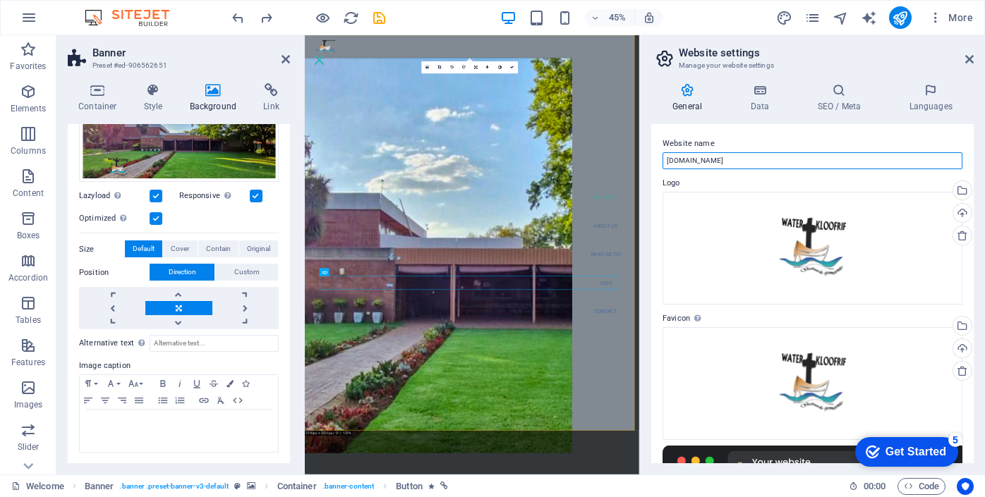
drag, startPoint x: 746, startPoint y: 161, endPoint x: 646, endPoint y: 156, distance: 100.3
click at [646, 156] on div "General Data SEO / Meta Languages Website name [DOMAIN_NAME] Logo Drag files he…" at bounding box center [812, 273] width 345 height 403
type input "NG Kerk Waterkloofrif"
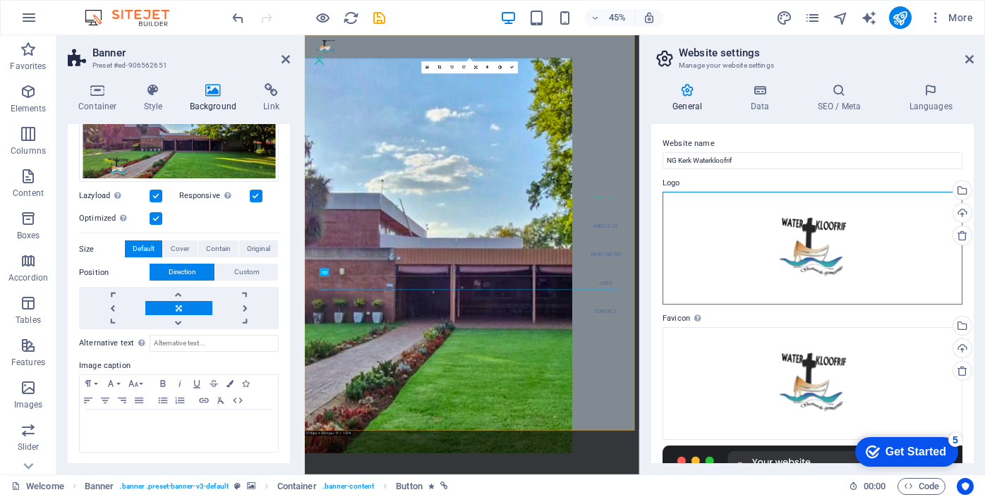
click at [738, 243] on div "Drag files here, click to choose files or select files from Files or our free s…" at bounding box center [813, 248] width 300 height 113
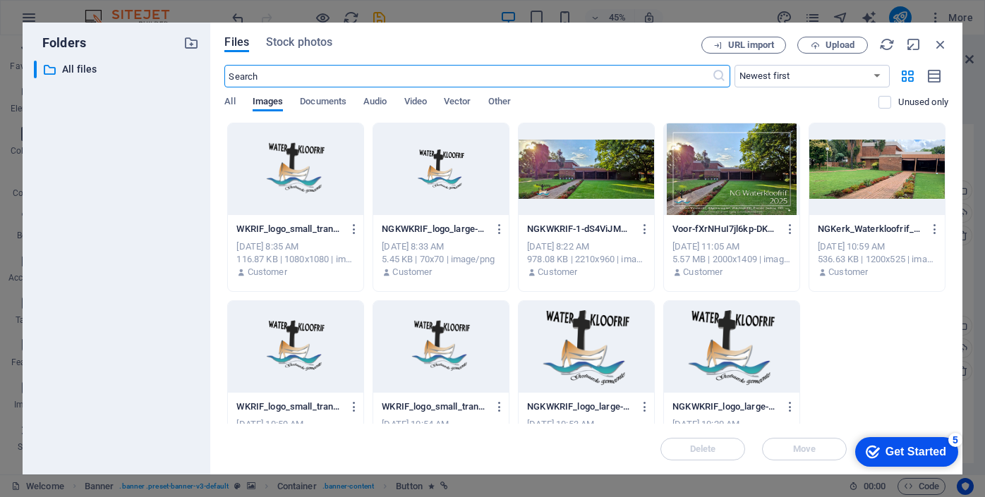
scroll to position [382, 0]
click at [854, 155] on div at bounding box center [876, 169] width 135 height 92
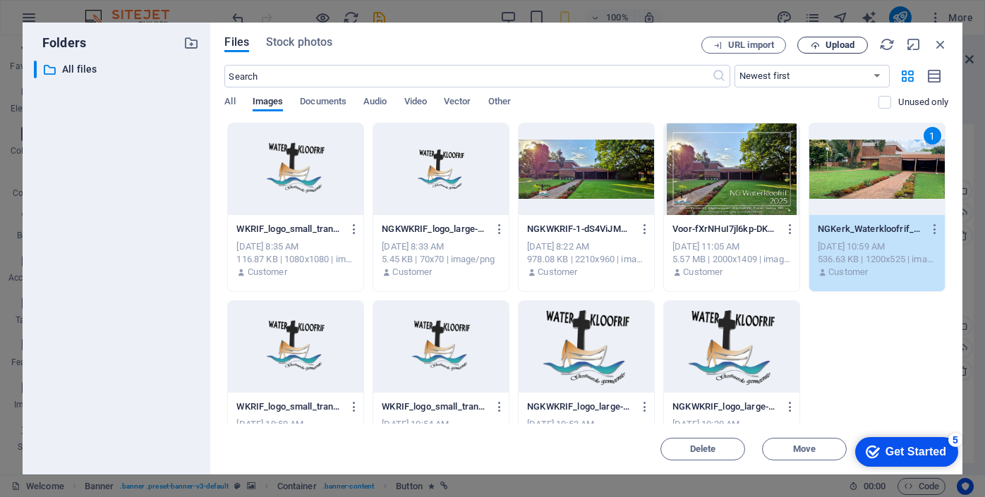
click at [841, 47] on span "Upload" at bounding box center [839, 45] width 29 height 8
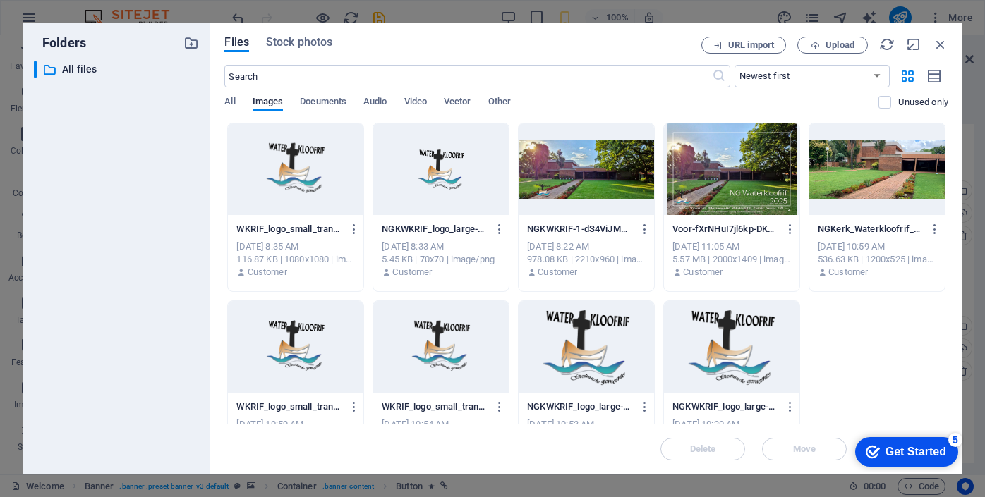
click at [909, 164] on div at bounding box center [876, 169] width 135 height 92
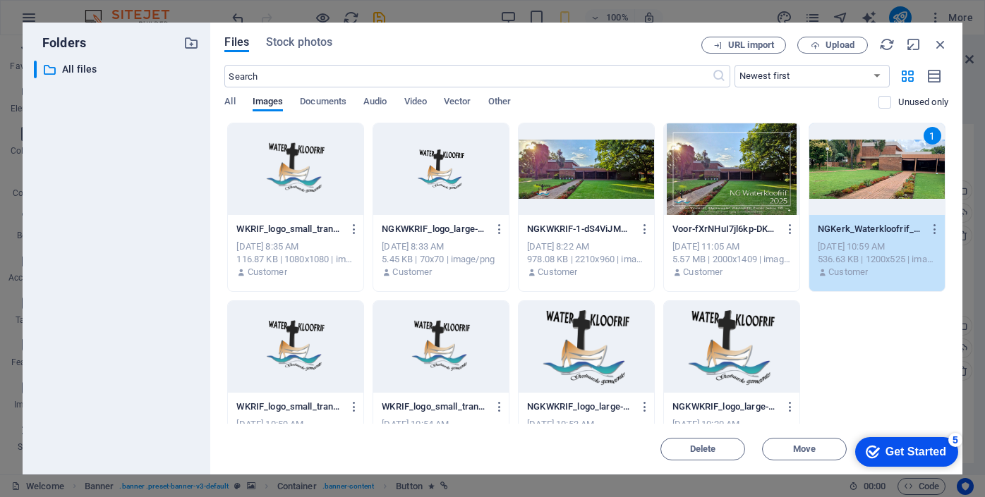
click at [900, 167] on div "1" at bounding box center [876, 169] width 135 height 92
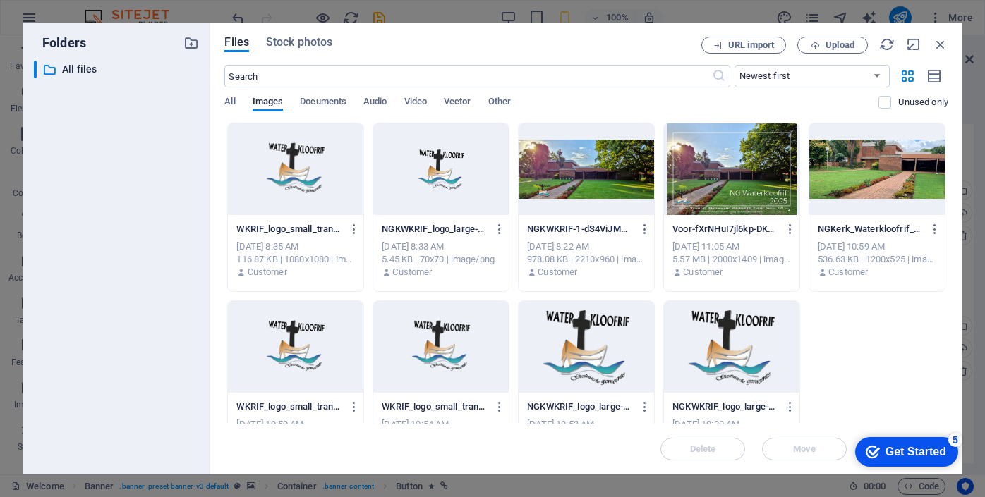
click at [900, 167] on div at bounding box center [876, 169] width 135 height 92
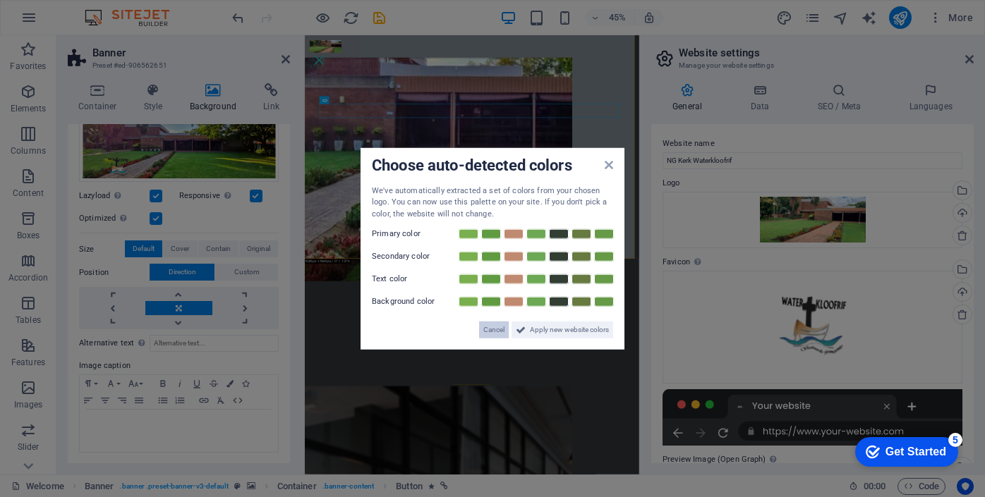
click at [498, 333] on span "Cancel" at bounding box center [493, 330] width 21 height 17
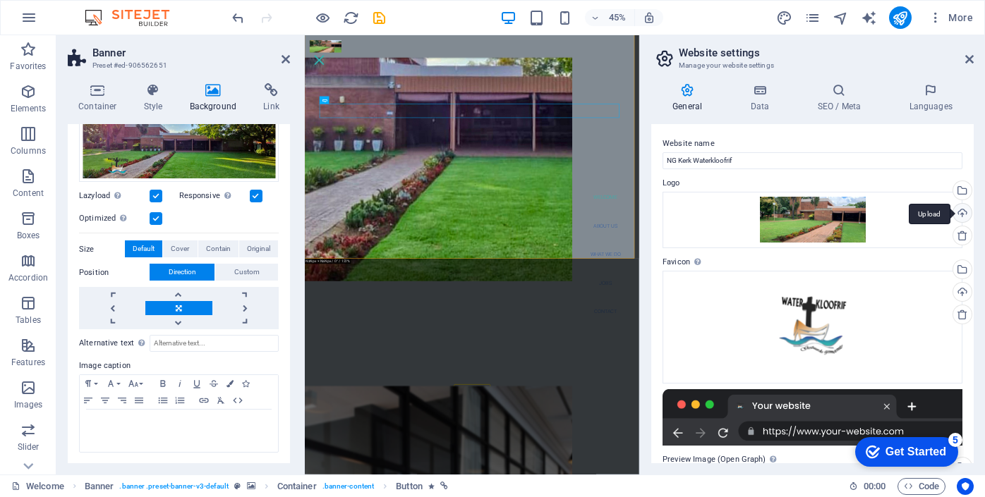
click at [958, 214] on div "Upload" at bounding box center [960, 214] width 21 height 21
